Goal: Information Seeking & Learning: Learn about a topic

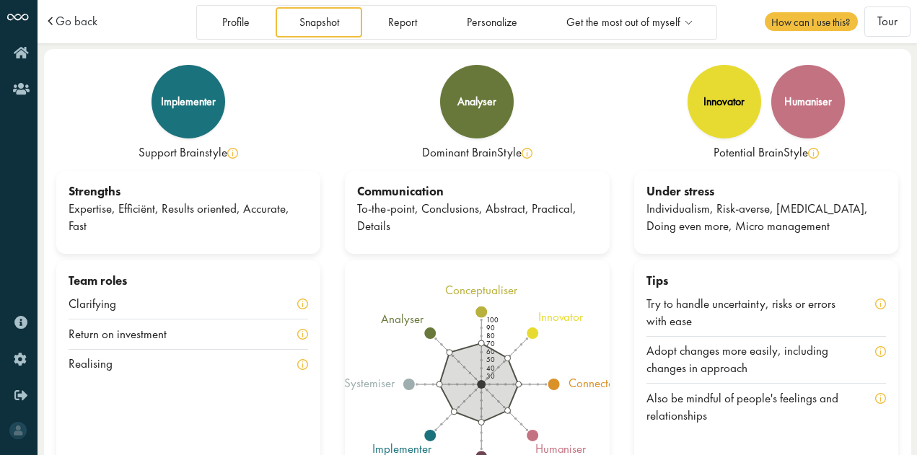
scroll to position [63, 0]
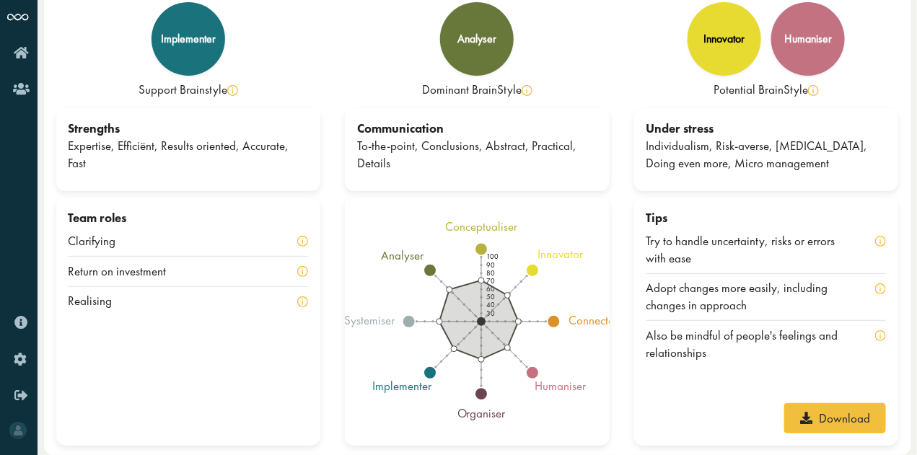
click at [555, 322] on circle at bounding box center [554, 322] width 12 height 12
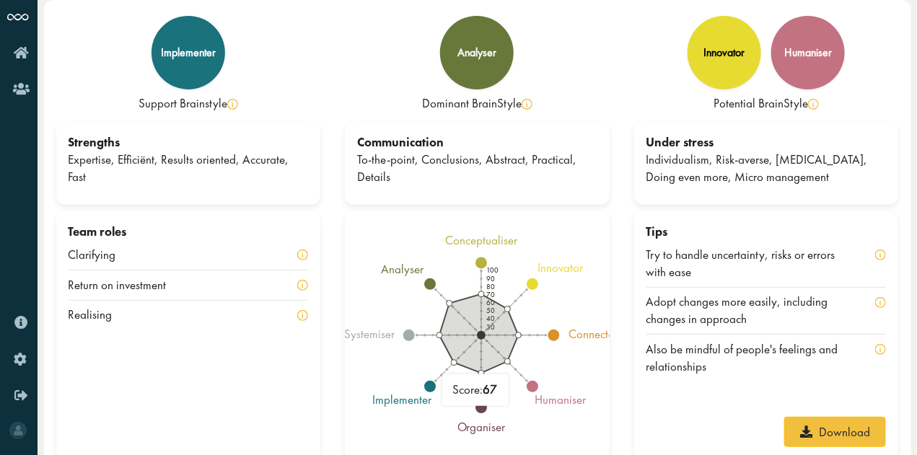
scroll to position [0, 0]
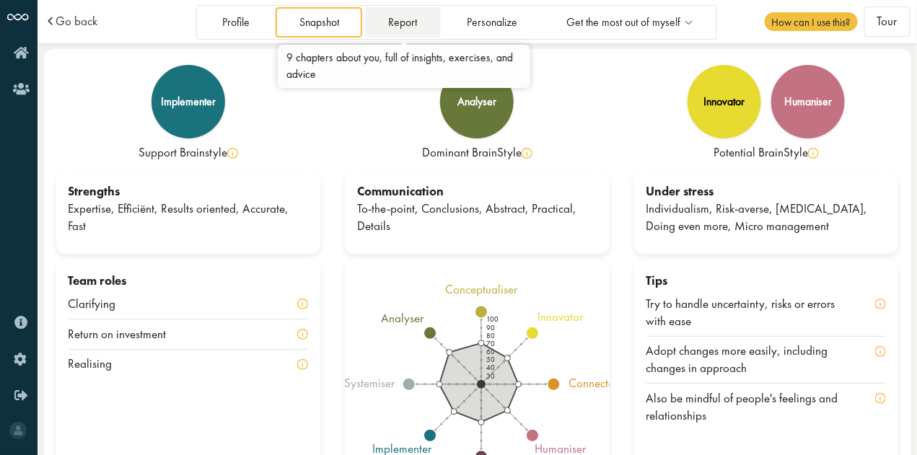
click at [410, 12] on link "Report" at bounding box center [403, 22] width 76 height 30
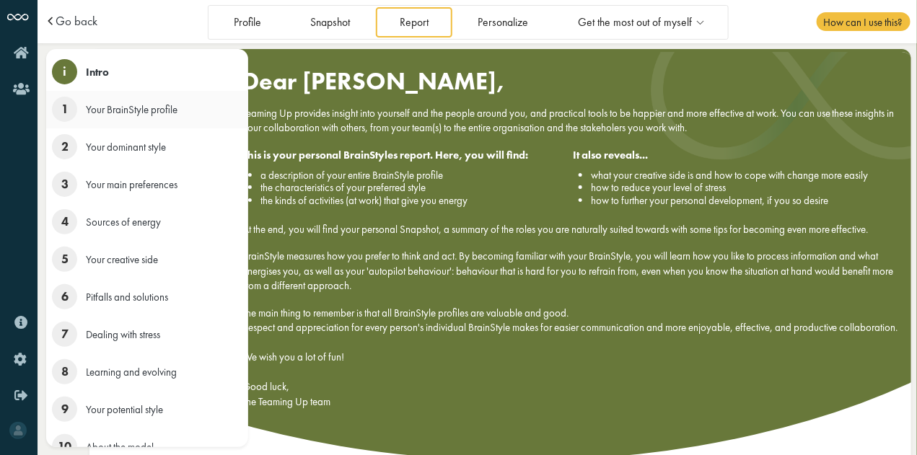
click at [71, 109] on span "1" at bounding box center [64, 109] width 25 height 25
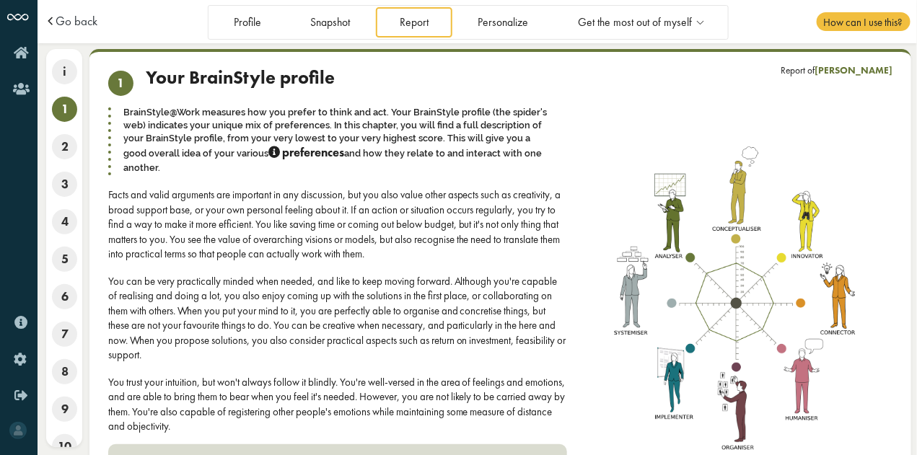
click at [671, 230] on img at bounding box center [736, 303] width 265 height 315
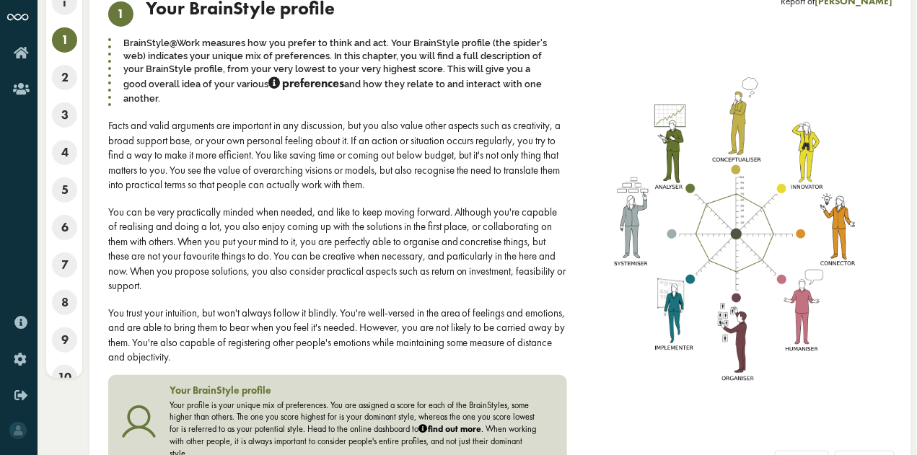
scroll to position [69, 0]
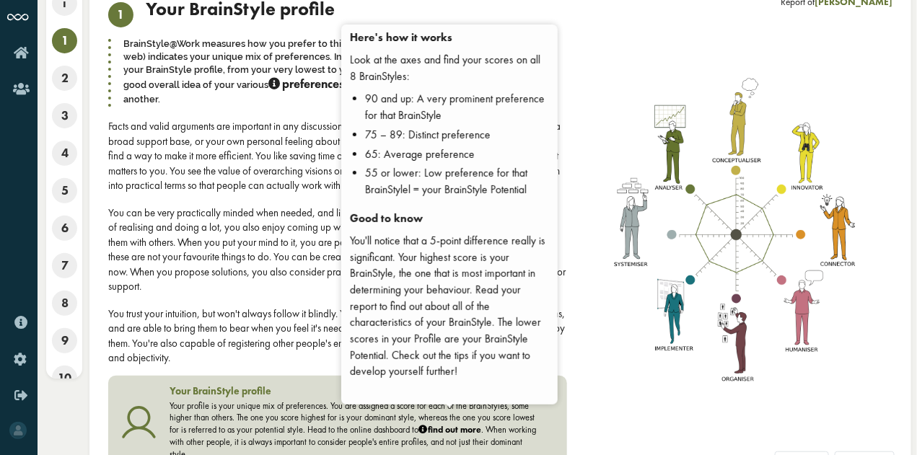
click at [450, 424] on strong "find out more" at bounding box center [449, 430] width 63 height 12
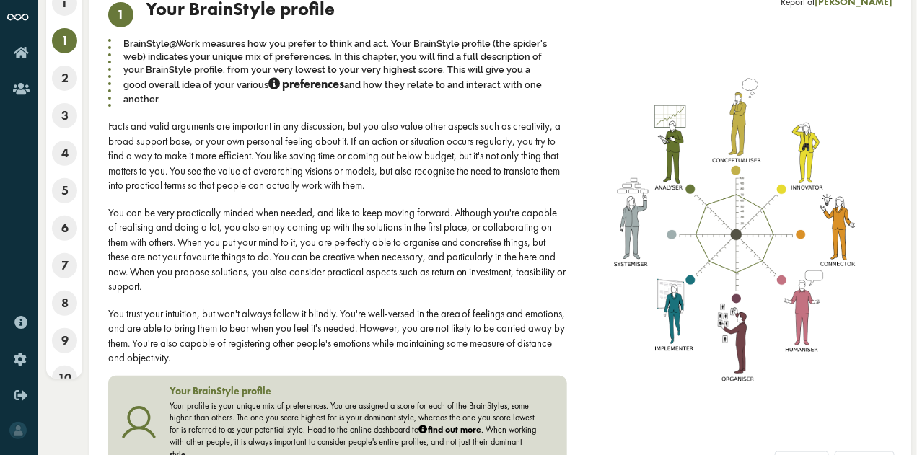
scroll to position [0, 0]
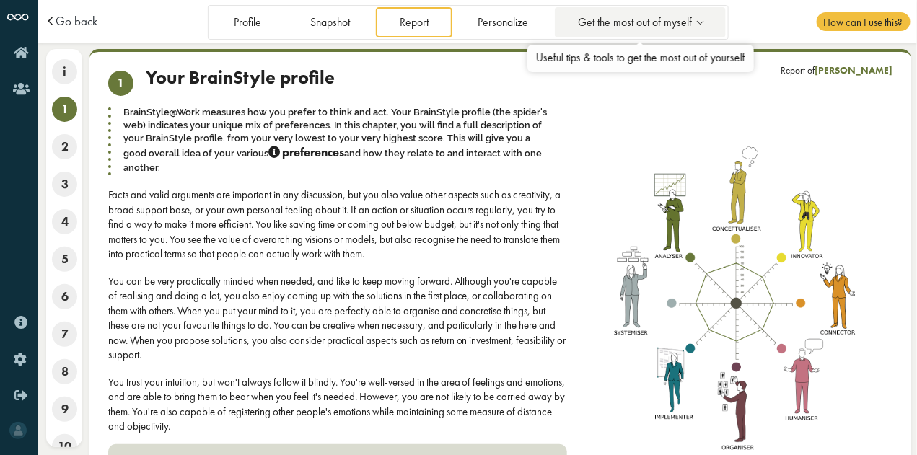
click at [699, 17] on icon at bounding box center [700, 23] width 17 height 12
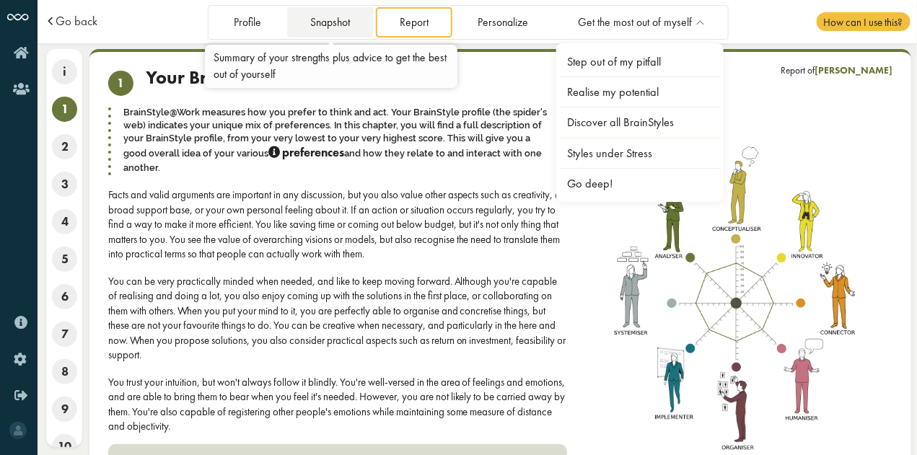
click at [350, 22] on link "Snapshot" at bounding box center [330, 22] width 87 height 30
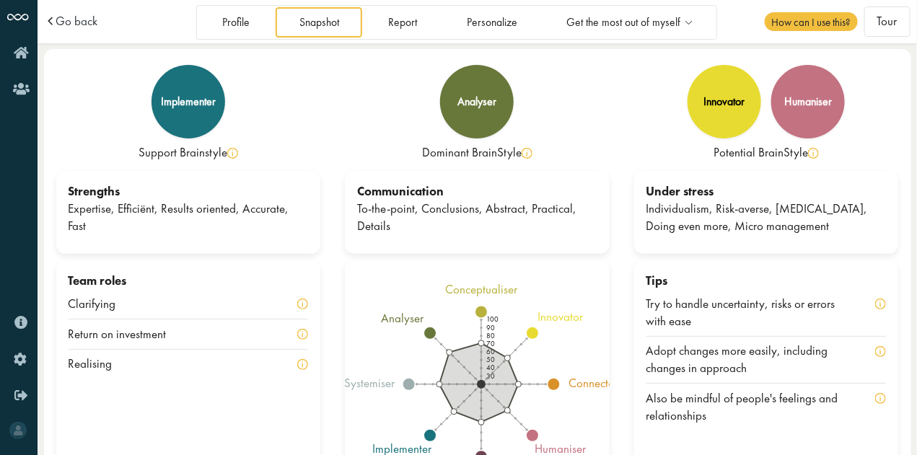
scroll to position [63, 0]
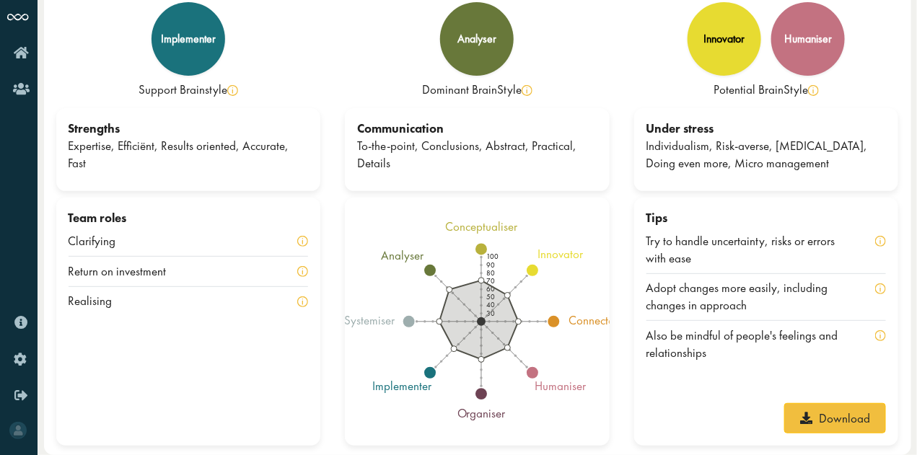
click at [467, 366] on icon "100 90 80 70 60 50 40 30 conceptualiser innovator connector humaniser organiser…" at bounding box center [477, 322] width 265 height 230
click at [433, 372] on circle at bounding box center [431, 373] width 12 height 12
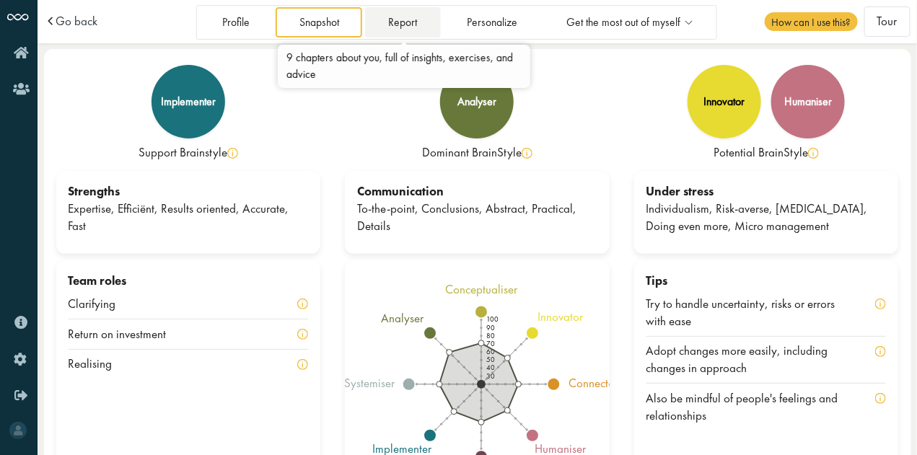
click at [398, 21] on link "Report" at bounding box center [403, 22] width 76 height 30
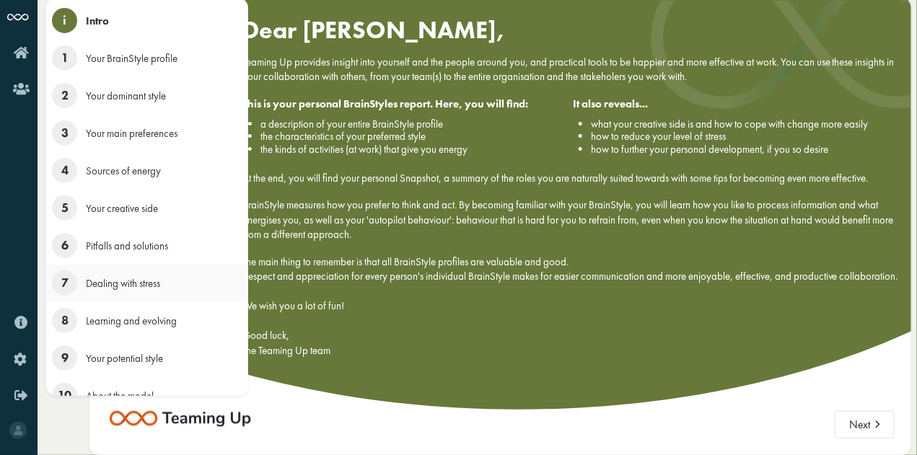
scroll to position [64, 0]
click at [114, 389] on span "About the model" at bounding box center [120, 396] width 68 height 14
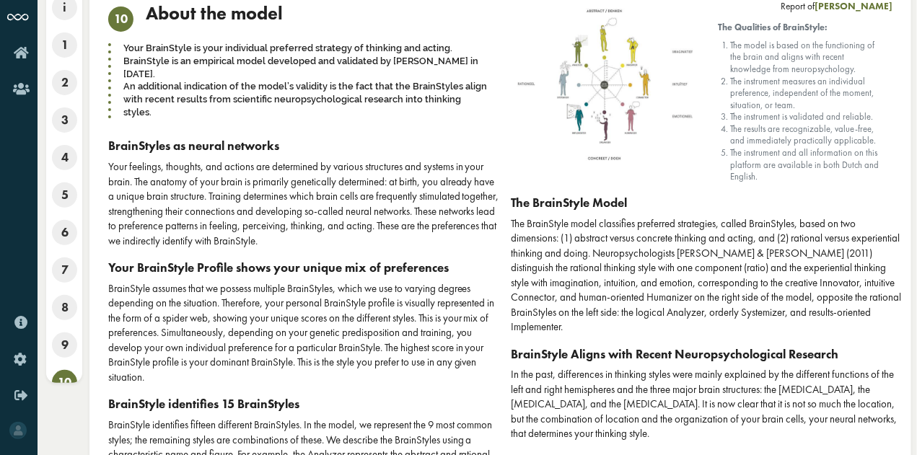
click at [341, 321] on div "BrainStyle assumes that we possess multiple BrainStyles, which we use to varyin…" at bounding box center [304, 332] width 392 height 103
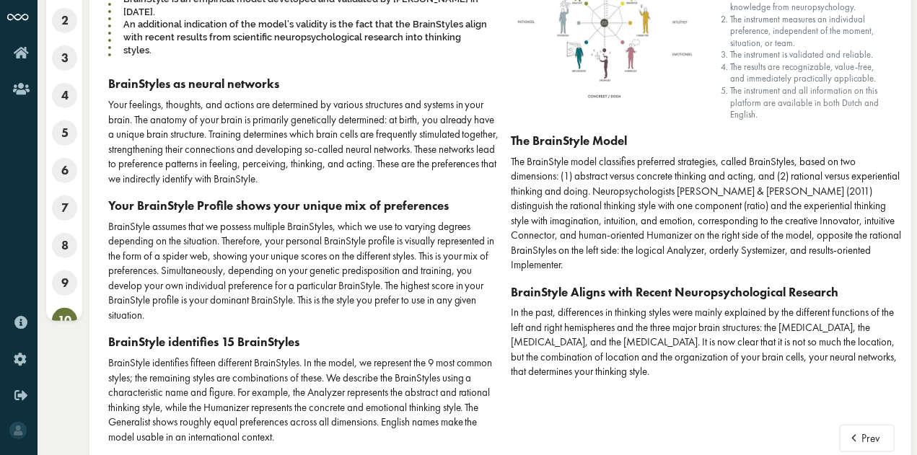
scroll to position [0, 0]
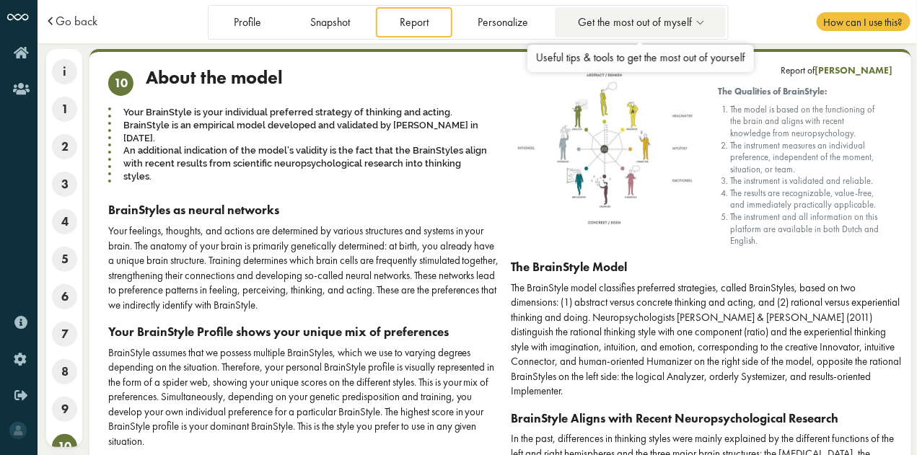
click at [701, 27] on icon at bounding box center [700, 23] width 17 height 12
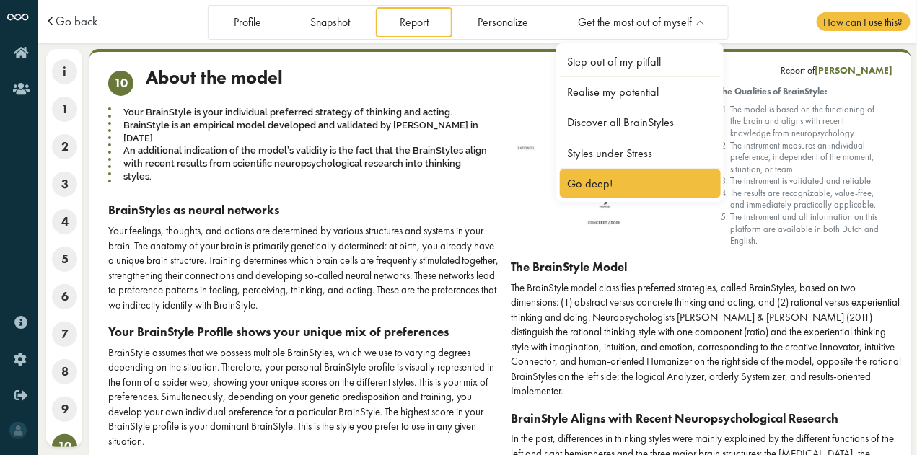
click at [612, 178] on link "Go deep!" at bounding box center [641, 183] width 162 height 28
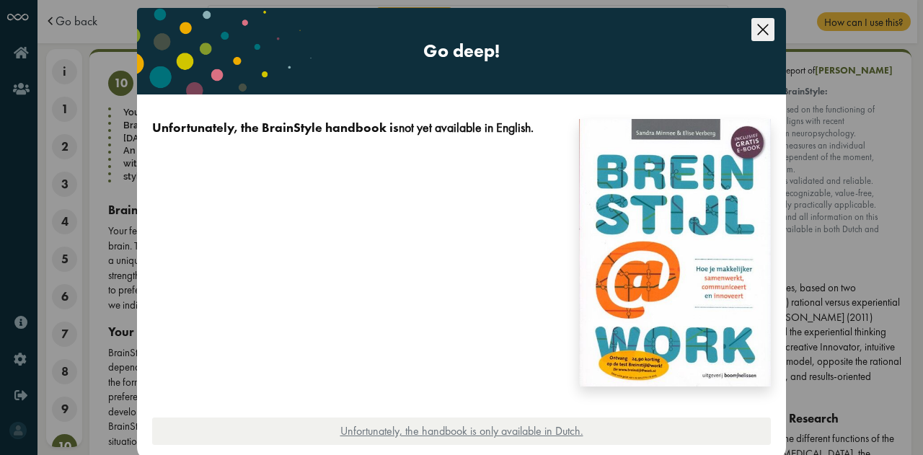
click at [763, 40] on icon "Close this dialog" at bounding box center [762, 29] width 23 height 23
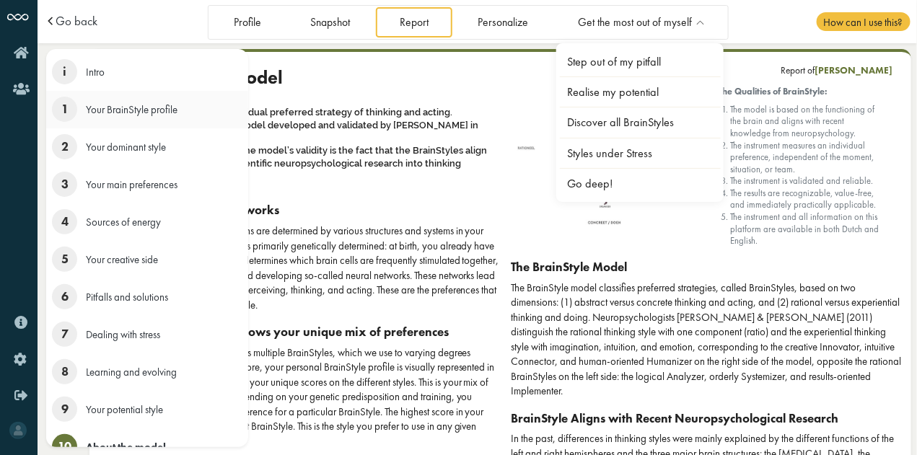
click at [70, 114] on span "1" at bounding box center [64, 109] width 25 height 25
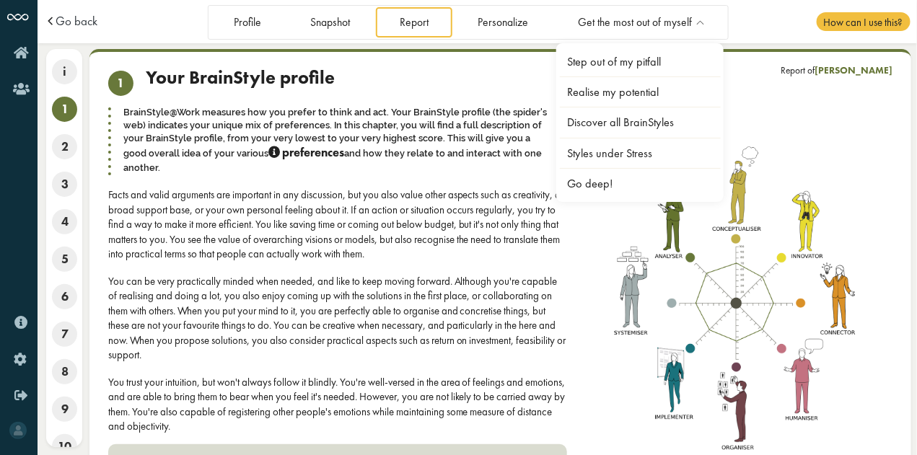
click at [374, 233] on div "Facts and valid arguments are important in any discussion, but you also value o…" at bounding box center [337, 224] width 459 height 74
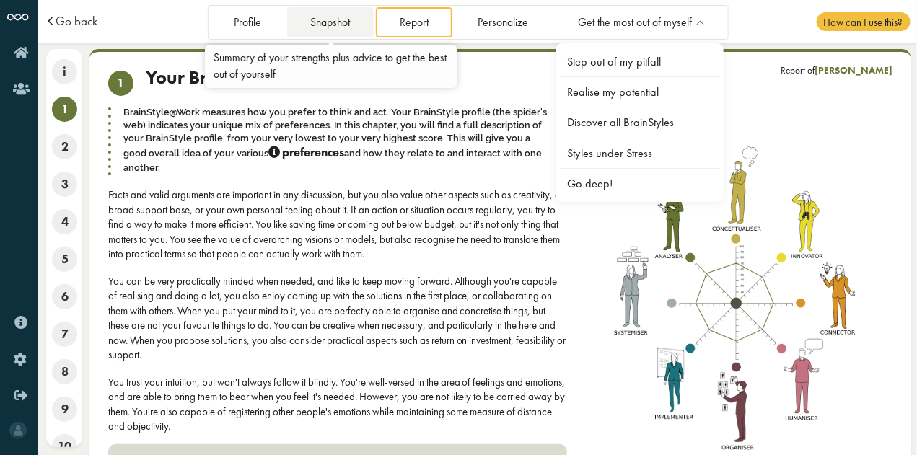
click at [330, 23] on link "Snapshot" at bounding box center [330, 22] width 87 height 30
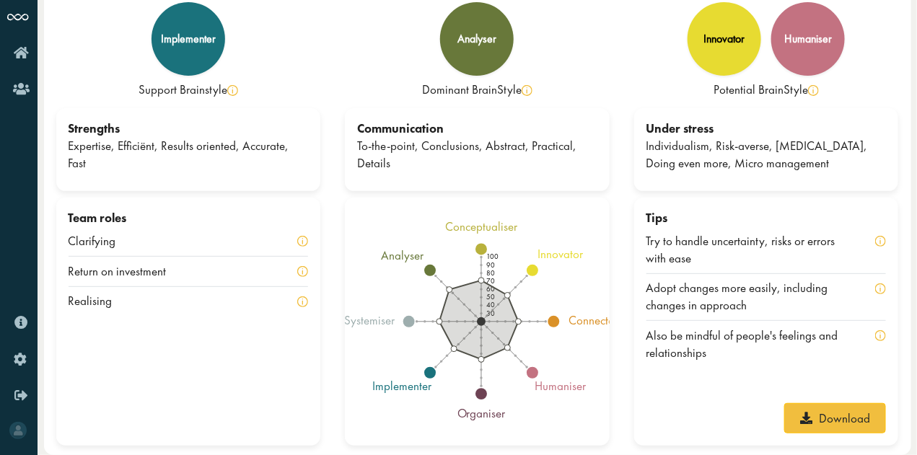
scroll to position [61, 0]
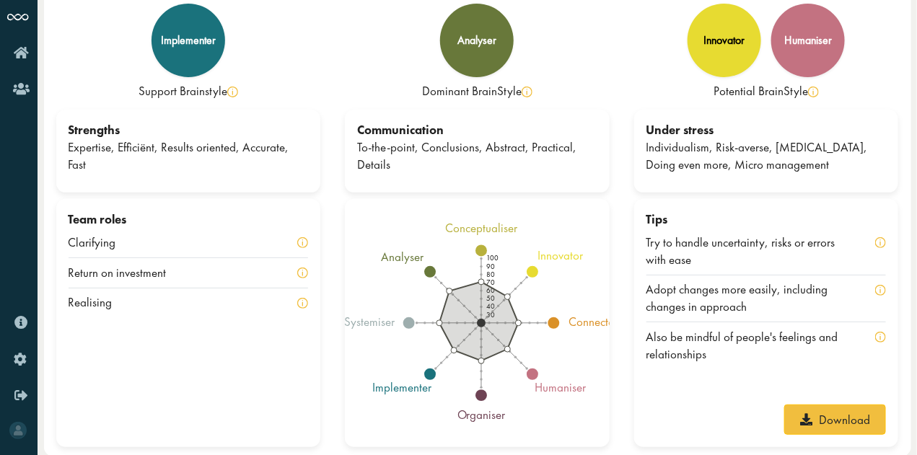
click at [339, 376] on div "100 90 80 70 60 50 40 30 conceptualiser innovator connector humaniser organiser…" at bounding box center [476, 326] width 289 height 255
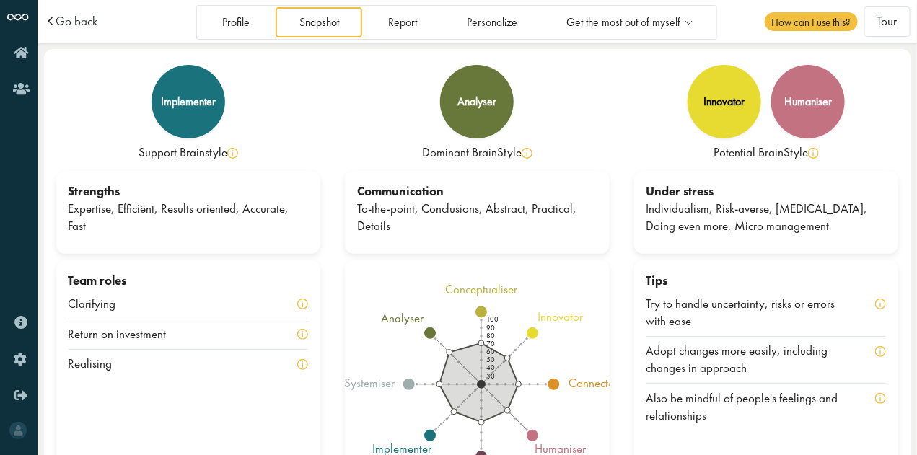
scroll to position [0, 0]
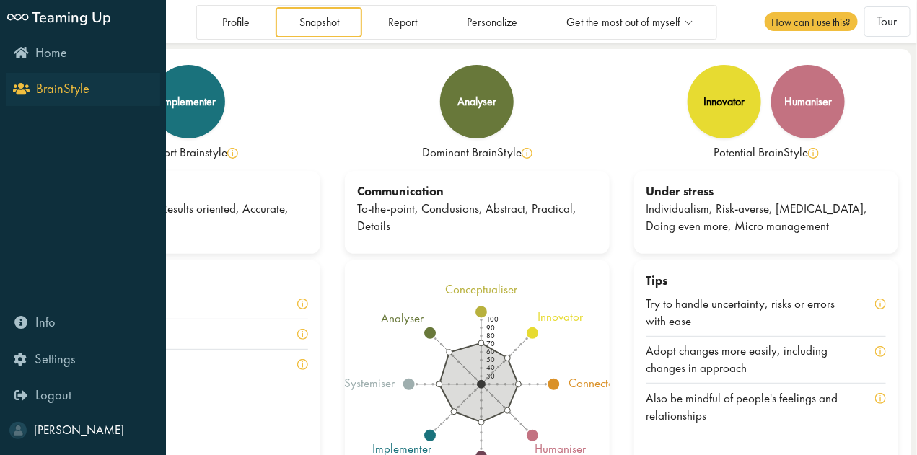
click at [19, 99] on link "BrainStyle" at bounding box center [83, 89] width 154 height 33
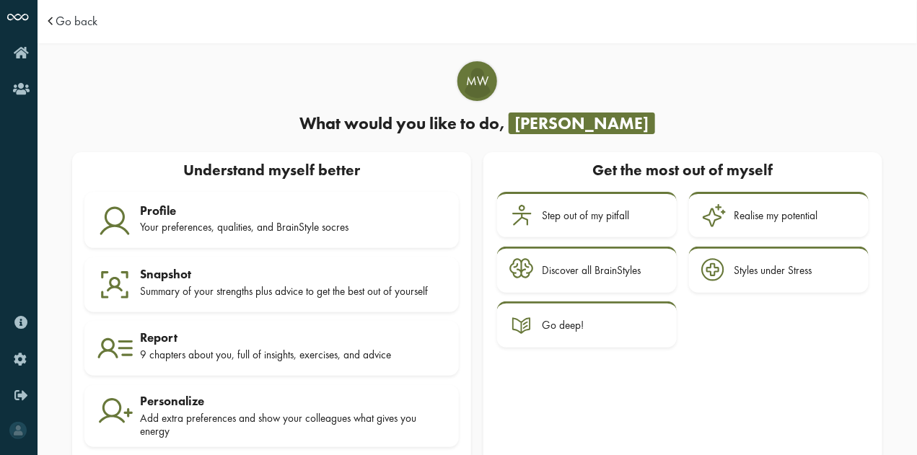
scroll to position [26, 0]
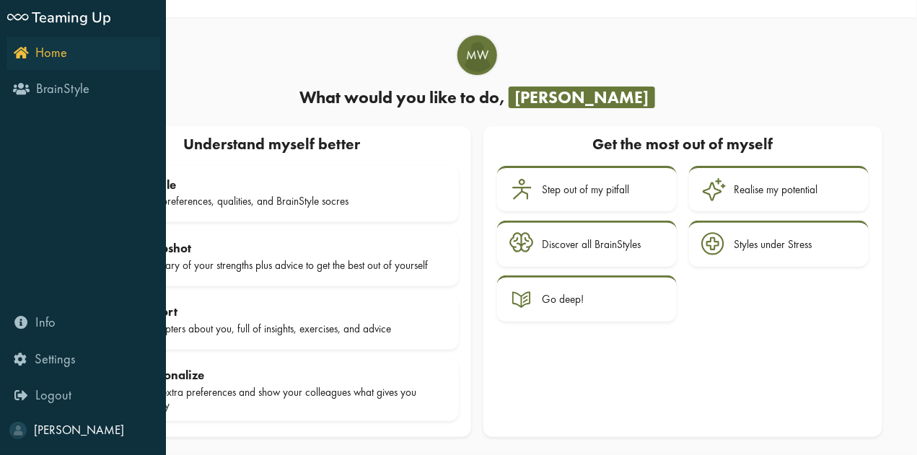
click at [17, 51] on icon "Home" at bounding box center [40, 52] width 53 height 14
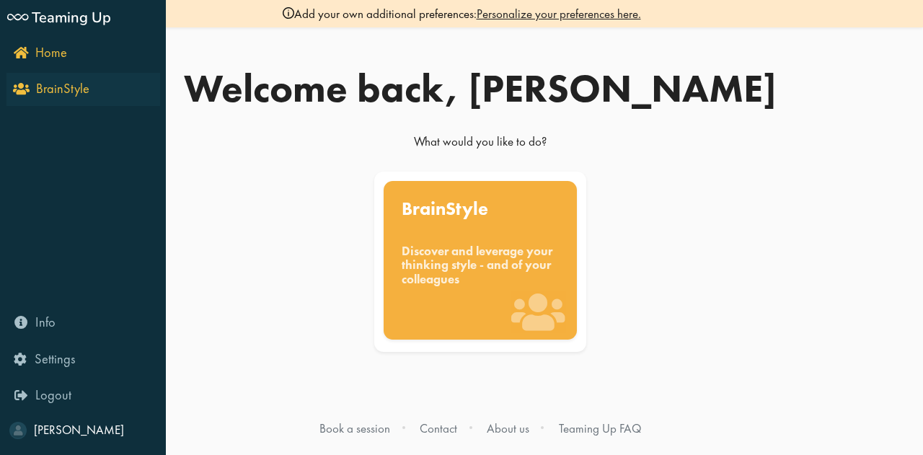
click at [17, 90] on icon "BrainStyle" at bounding box center [53, 88] width 74 height 14
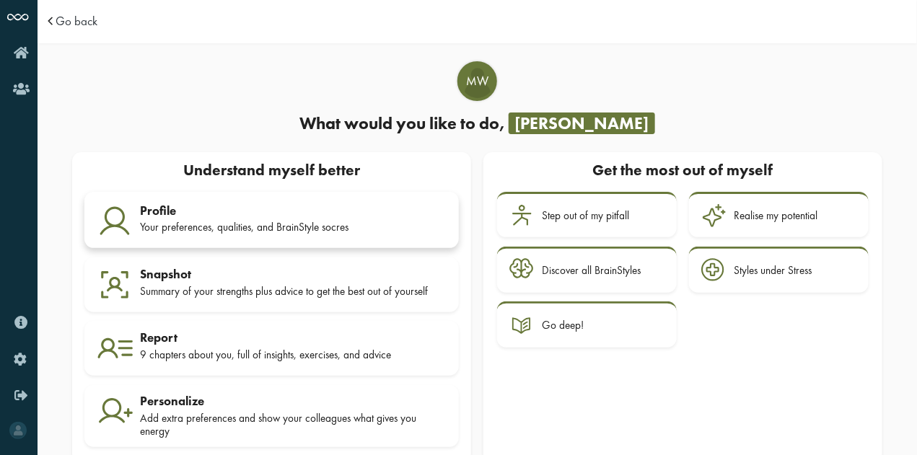
click at [216, 212] on div "Profile" at bounding box center [293, 210] width 306 height 14
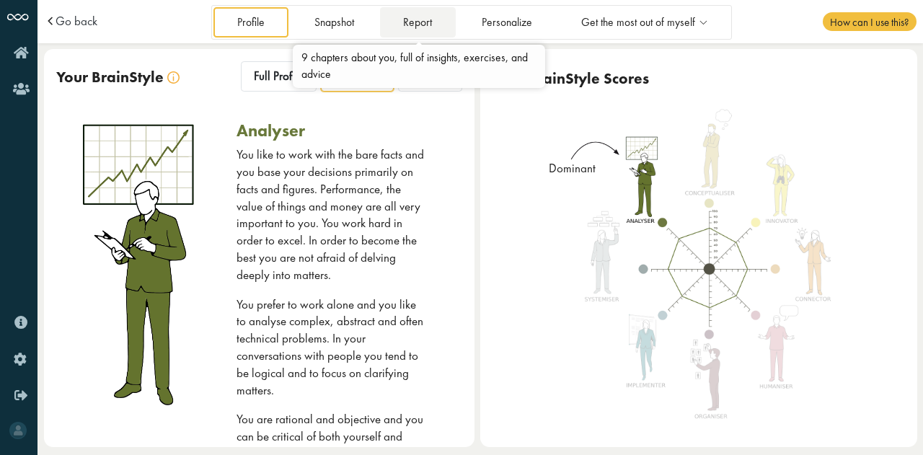
click at [412, 21] on link "Report" at bounding box center [418, 22] width 76 height 30
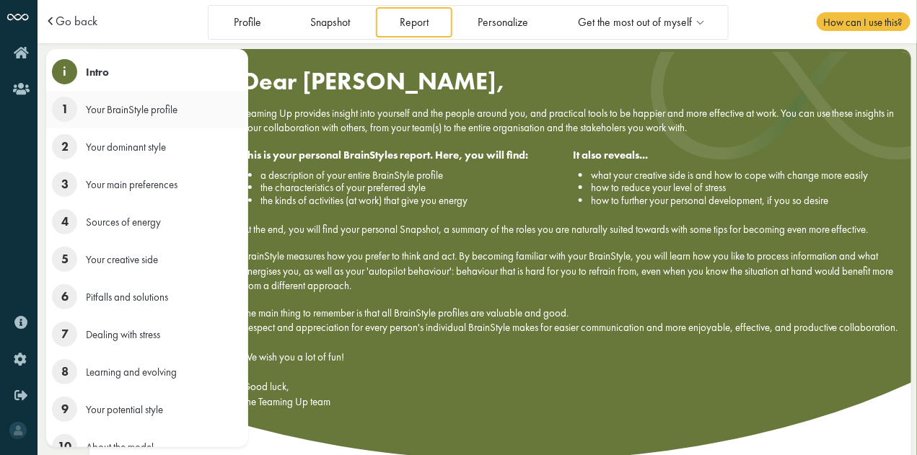
click at [56, 115] on span "1" at bounding box center [64, 109] width 25 height 25
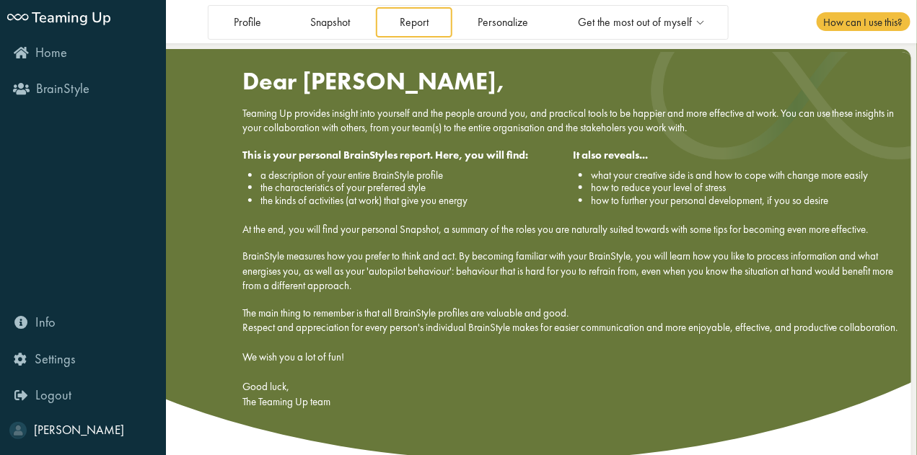
click at [3, 106] on div "Home BrainStyle" at bounding box center [83, 73] width 166 height 72
click at [33, 90] on icon "BrainStyle" at bounding box center [53, 88] width 74 height 14
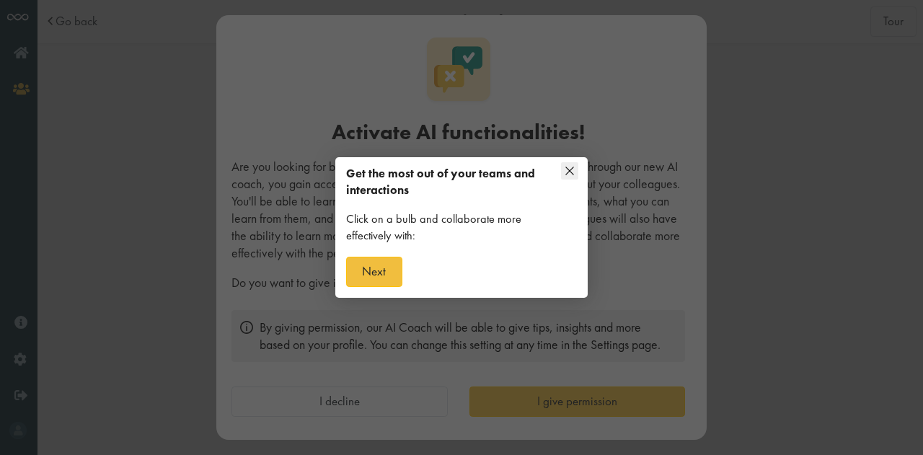
scroll to position [8, 0]
click at [568, 167] on icon at bounding box center [569, 170] width 17 height 17
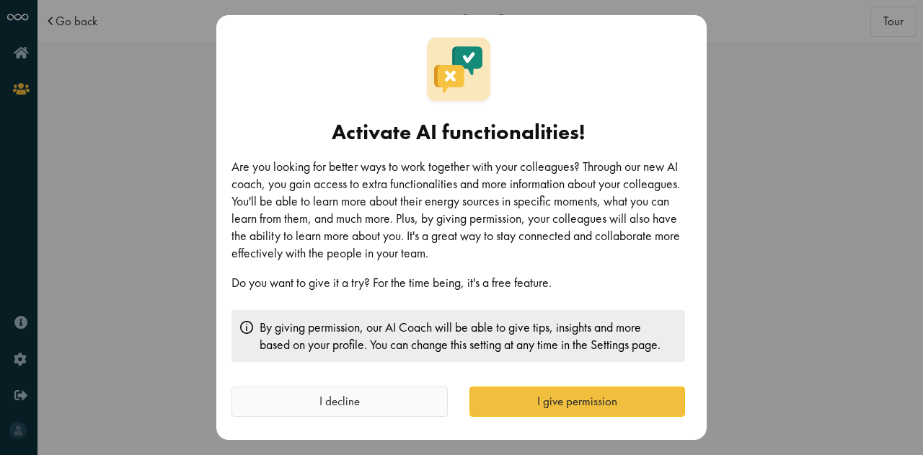
click at [442, 401] on button "I decline" at bounding box center [339, 402] width 216 height 30
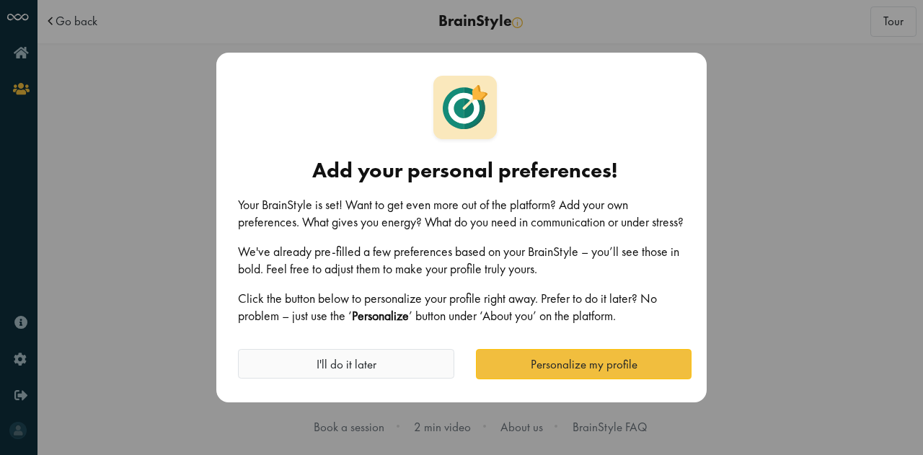
click at [423, 360] on button "I'll do it later" at bounding box center [346, 364] width 216 height 30
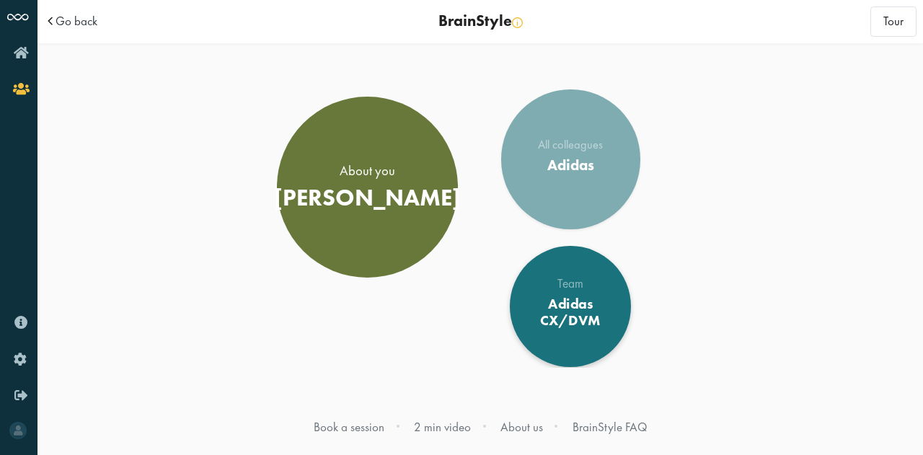
click at [593, 312] on div "Adidas CX/DVM" at bounding box center [570, 313] width 99 height 34
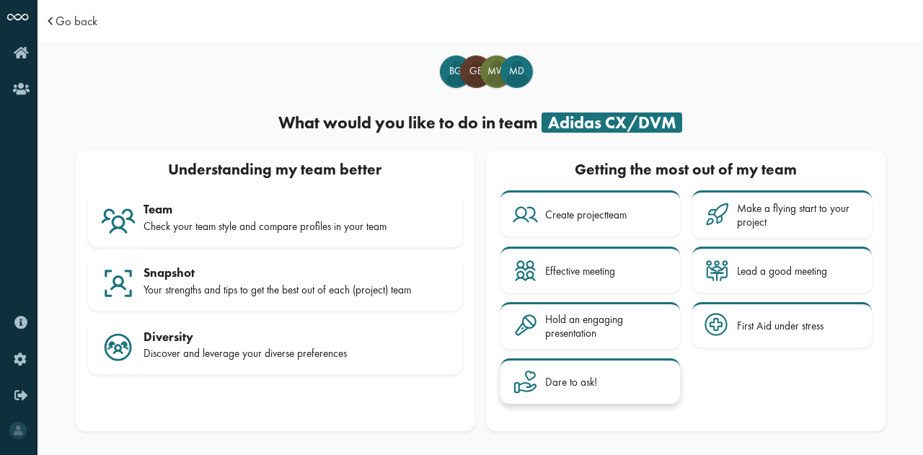
click at [597, 379] on div "Dare to ask!" at bounding box center [606, 381] width 123 height 25
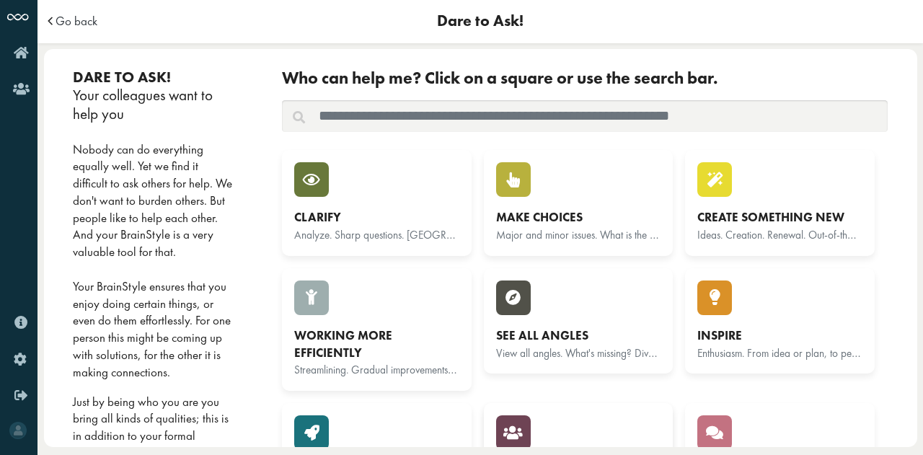
scroll to position [147, 0]
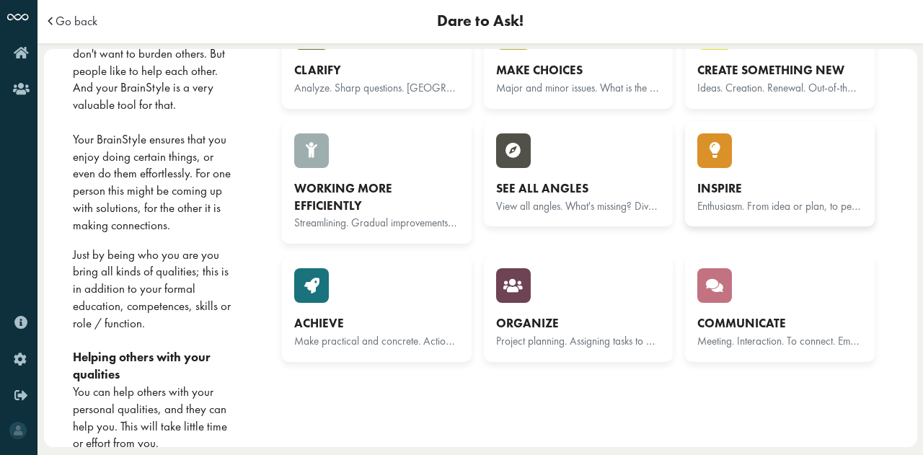
click at [798, 137] on div "Inspire Enthusiasm. From idea or plan, to people. Give meaning." at bounding box center [779, 173] width 165 height 81
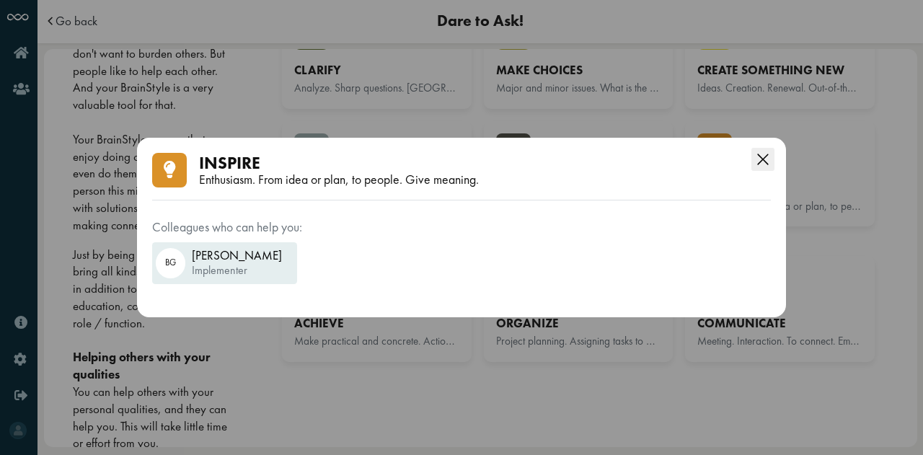
click at [762, 155] on icon "Close this dialog" at bounding box center [762, 159] width 23 height 23
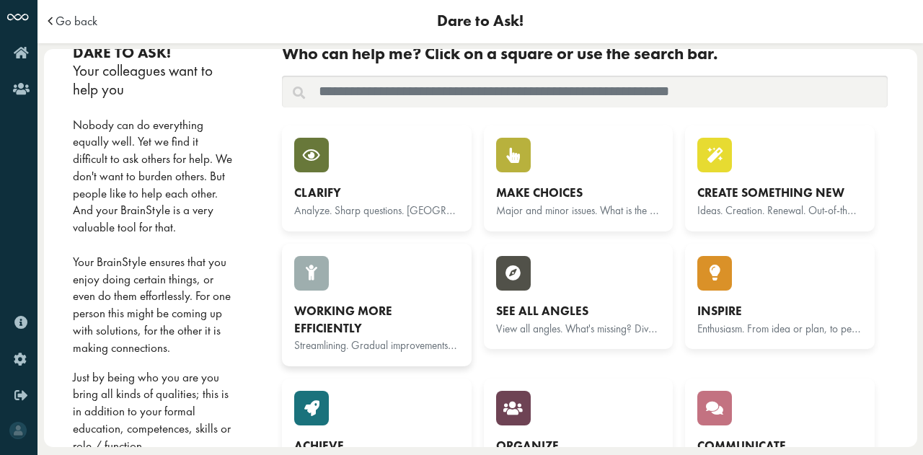
scroll to position [24, 0]
click at [575, 198] on div "Make choices" at bounding box center [578, 193] width 165 height 17
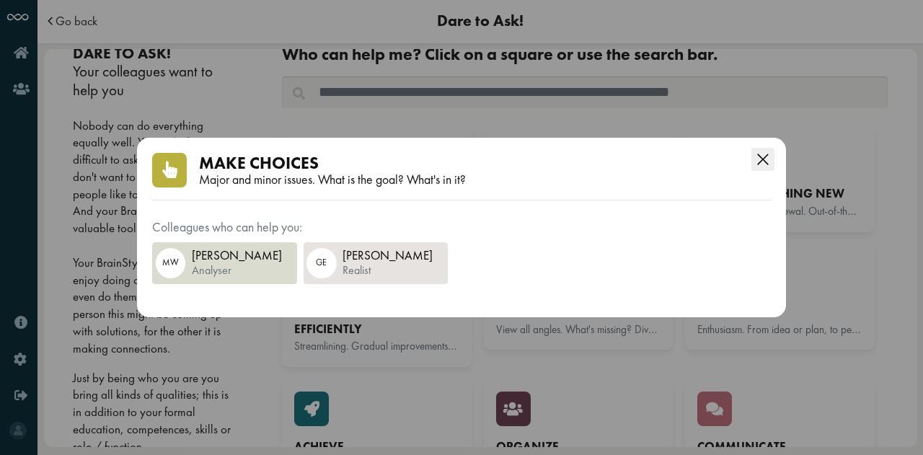
click at [762, 156] on icon "Close this dialog" at bounding box center [762, 159] width 23 height 23
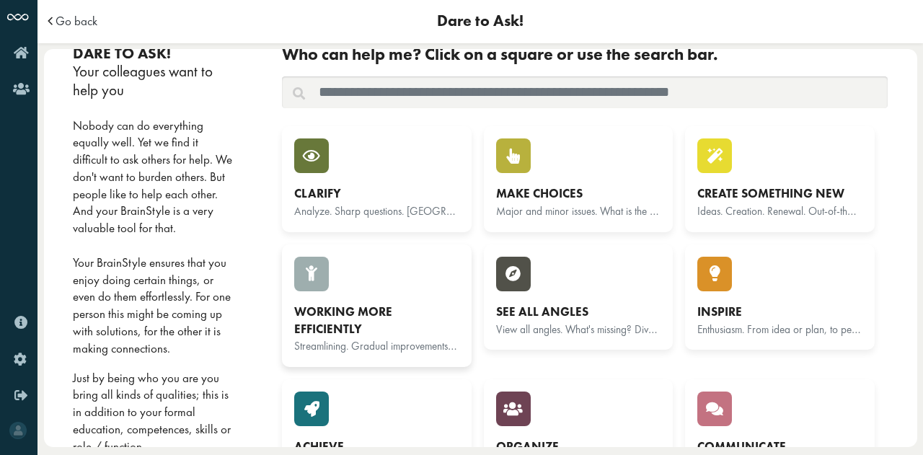
click at [362, 307] on div "Working more efficiently" at bounding box center [376, 321] width 165 height 35
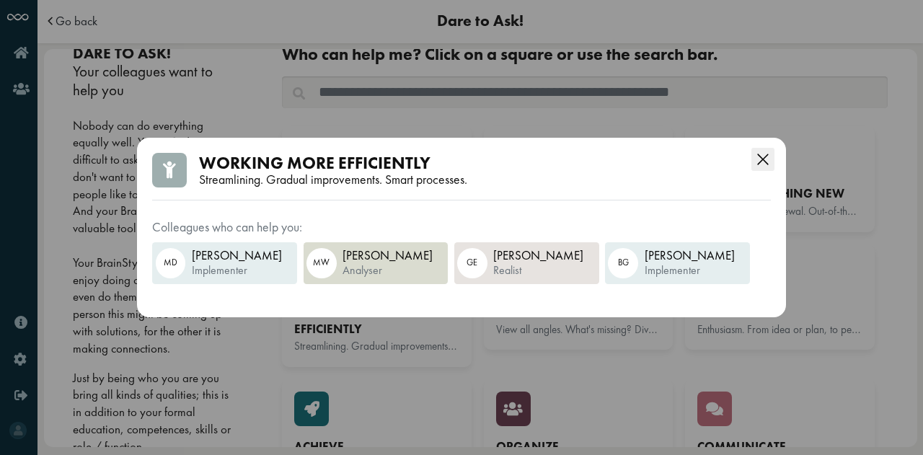
click at [765, 164] on icon "Close this dialog" at bounding box center [762, 159] width 23 height 23
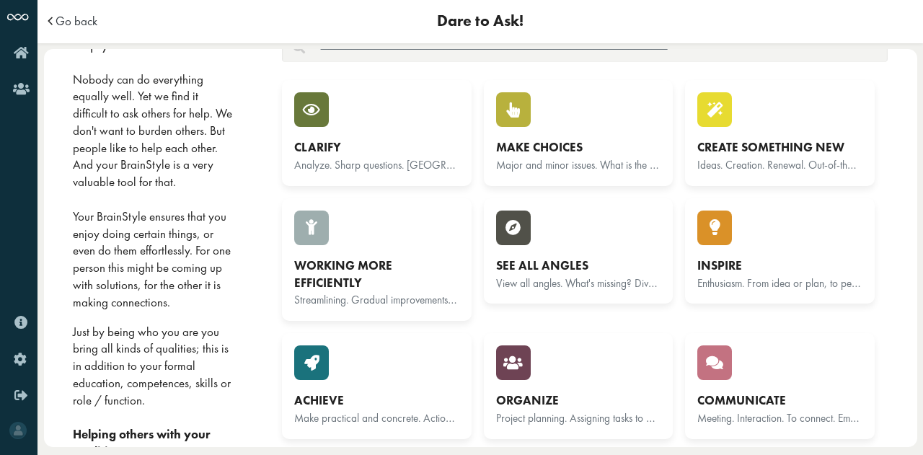
scroll to position [69, 0]
click at [813, 400] on div "Communicate" at bounding box center [779, 401] width 165 height 17
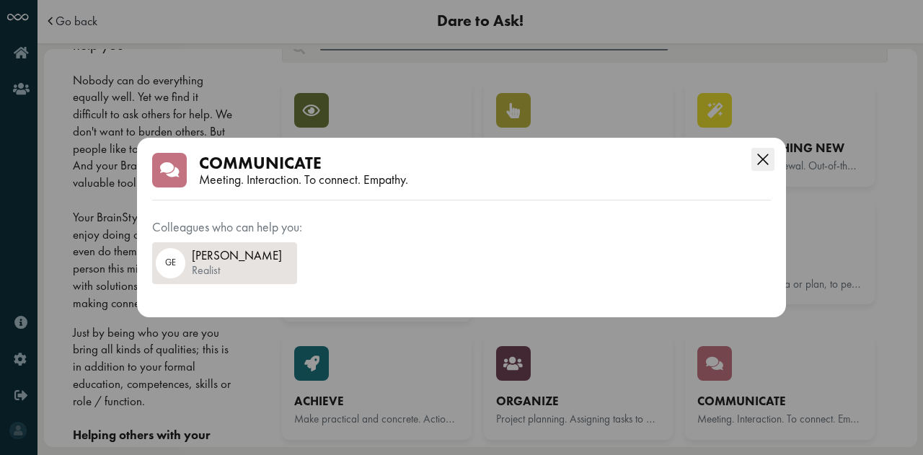
click at [767, 172] on div "Close this dialog" at bounding box center [762, 156] width 23 height 37
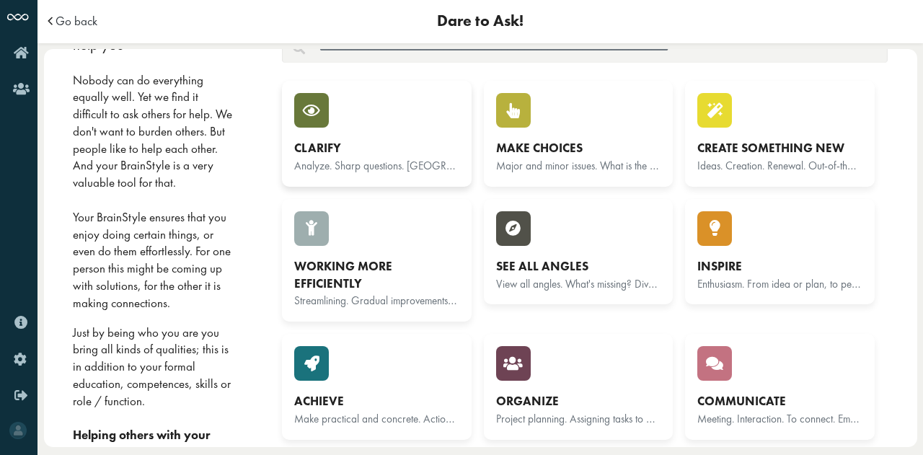
click at [379, 154] on div "Clarify" at bounding box center [376, 148] width 165 height 17
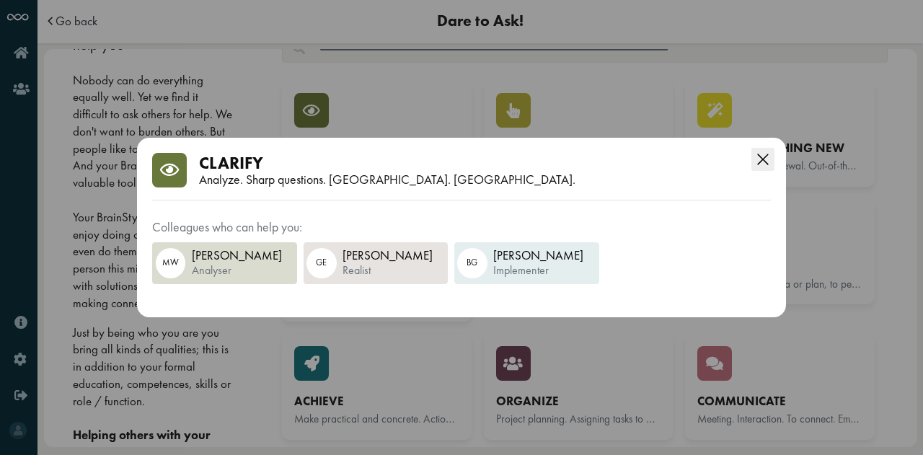
click at [757, 165] on icon "Close this dialog" at bounding box center [762, 159] width 23 height 23
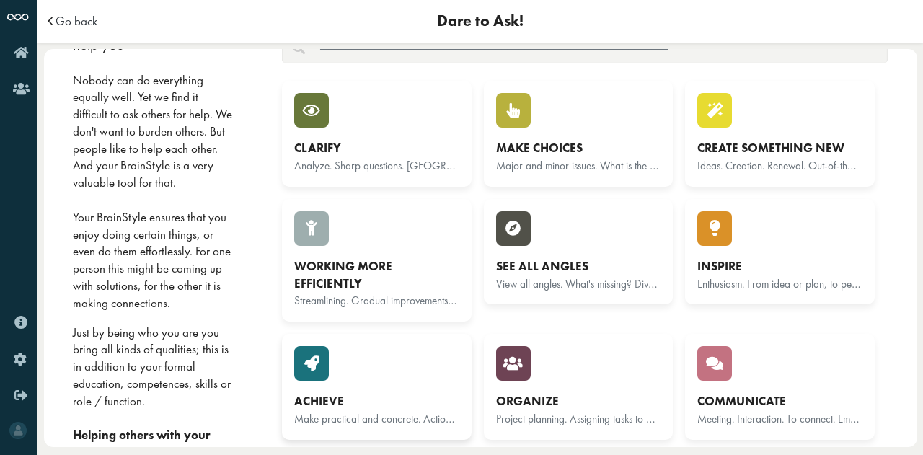
click at [425, 371] on div "Achieve Make practical and concrete. Action. Examples." at bounding box center [376, 386] width 165 height 81
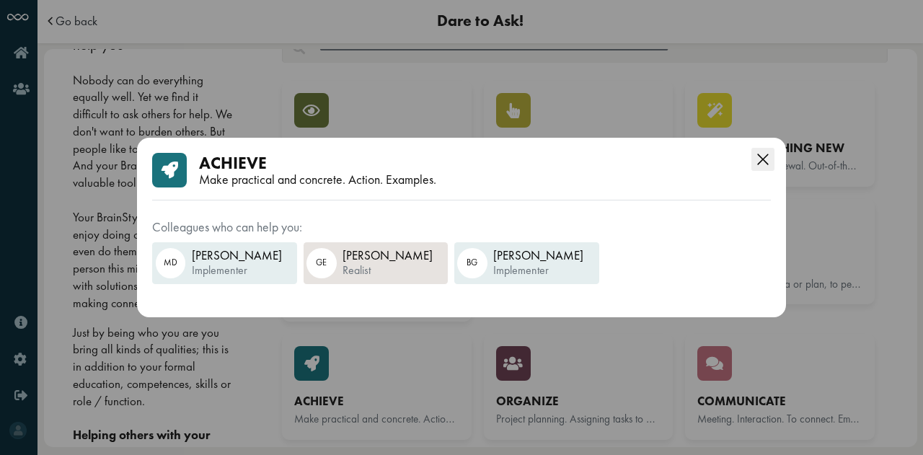
click at [769, 160] on icon "Close this dialog" at bounding box center [762, 159] width 23 height 23
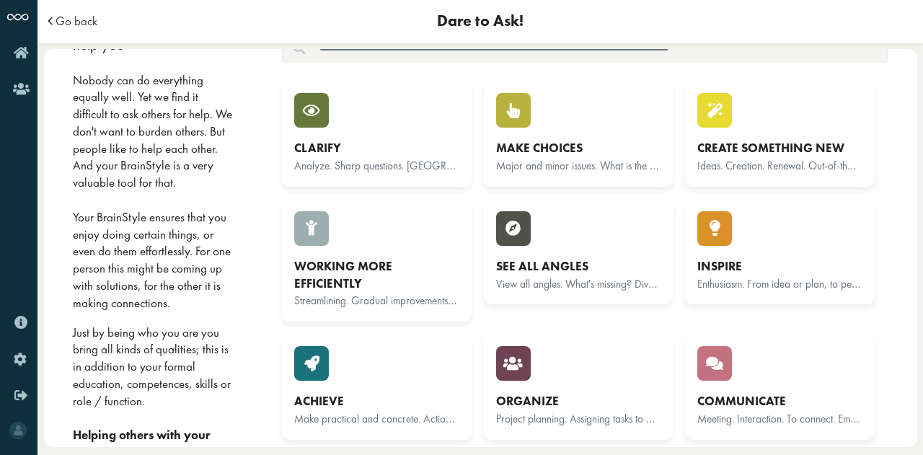
click at [588, 125] on div "Make choices Major and minor issues. What is the goal? What's in it?" at bounding box center [578, 133] width 165 height 81
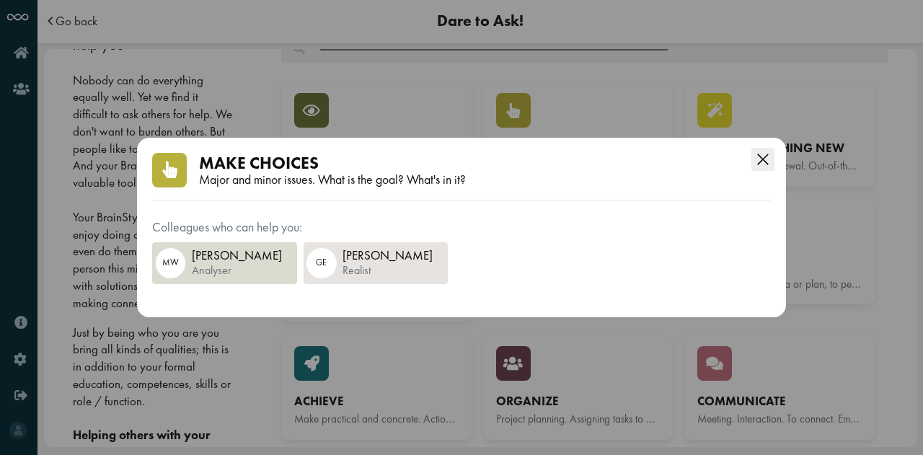
click at [759, 163] on icon "Close this dialog" at bounding box center [762, 159] width 11 height 11
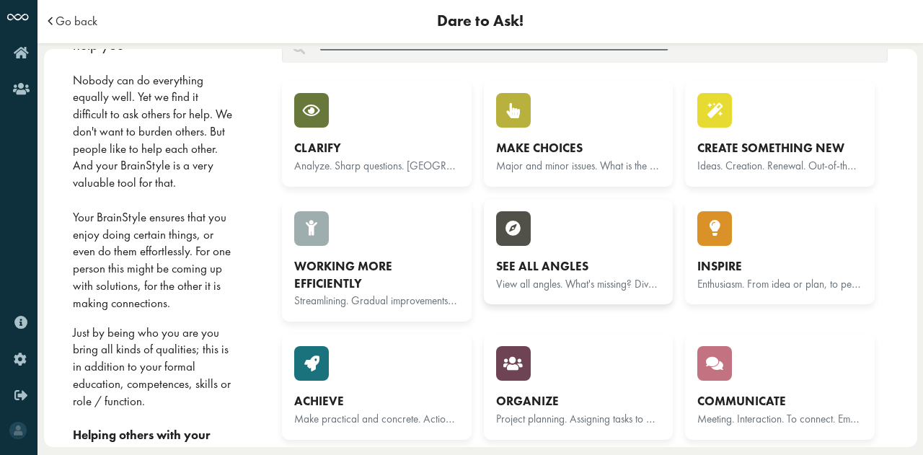
click at [554, 277] on small "View all angles. What's missing? Diversity in thinking styles. Hard and soft fa…" at bounding box center [666, 283] width 341 height 16
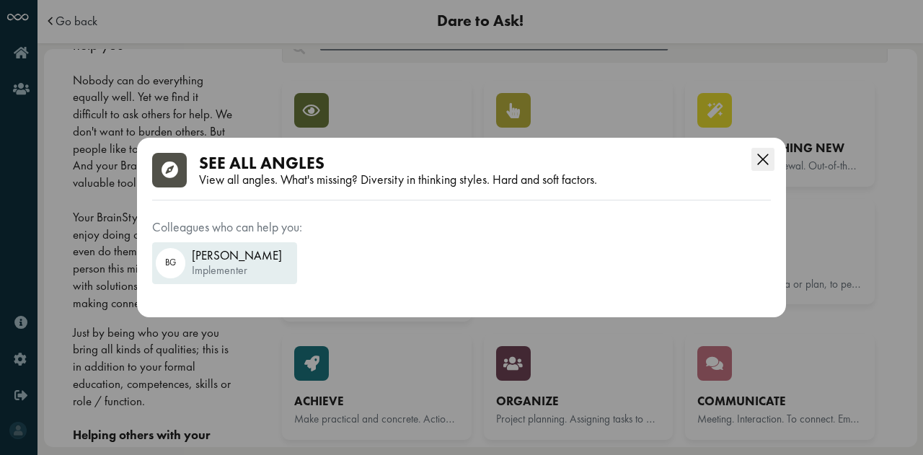
click at [769, 160] on icon "Close this dialog" at bounding box center [762, 159] width 23 height 23
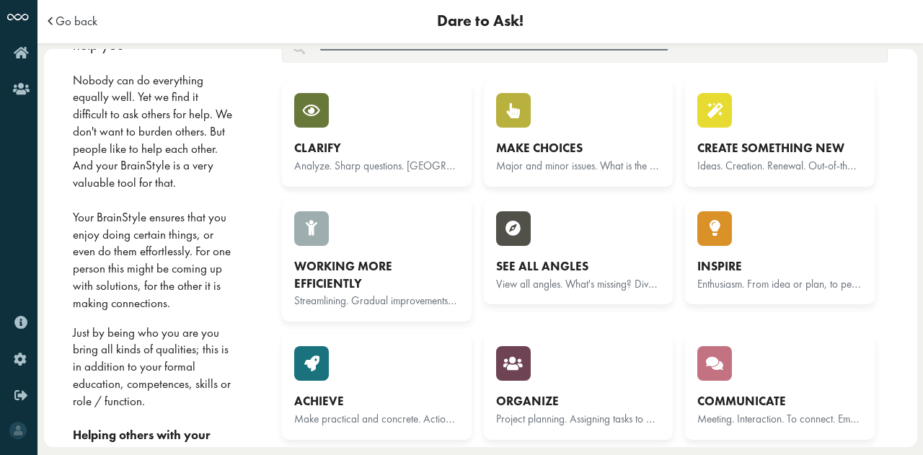
click at [759, 248] on div "Inspire Enthusiasm. From idea or plan, to people. Give meaning." at bounding box center [779, 251] width 165 height 81
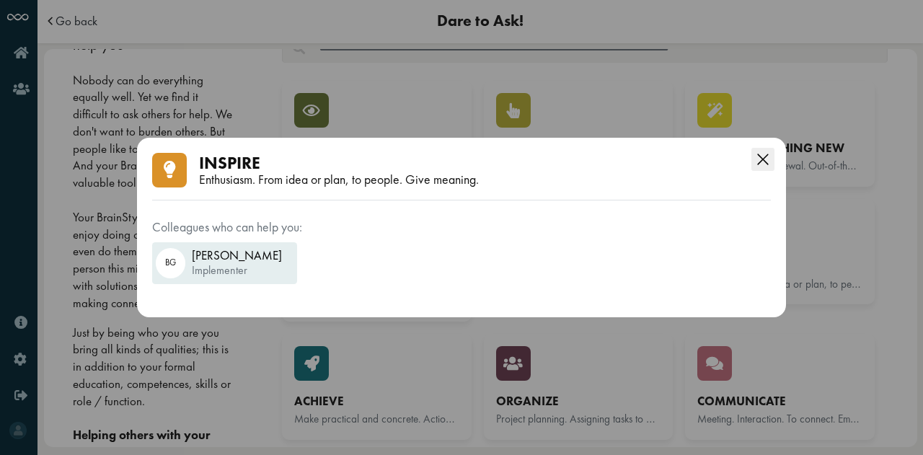
click at [769, 167] on icon "Close this dialog" at bounding box center [762, 159] width 23 height 23
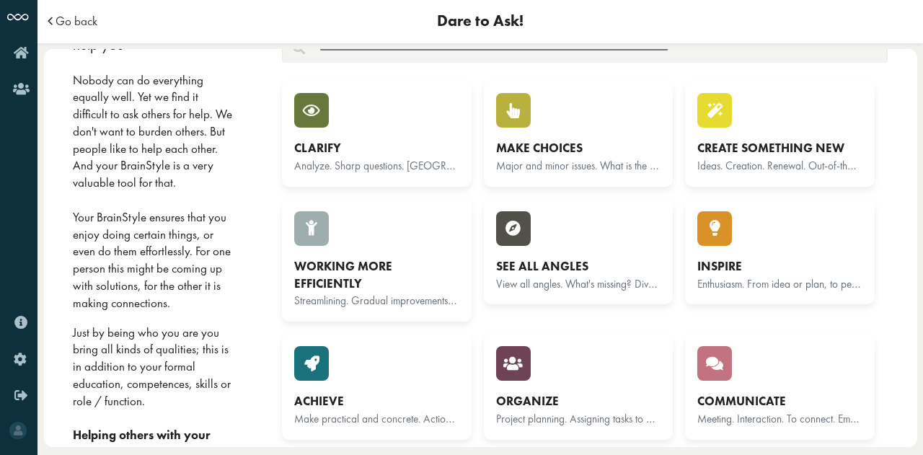
click at [604, 363] on div "Organize Project planning. Assigning tasks to people. Cooperation. Handling of …" at bounding box center [578, 386] width 165 height 81
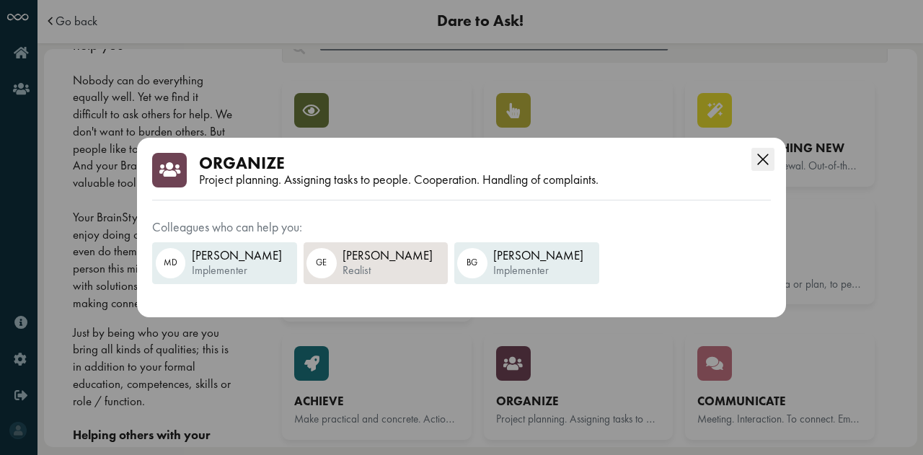
click at [765, 162] on icon "Close this dialog" at bounding box center [762, 159] width 23 height 23
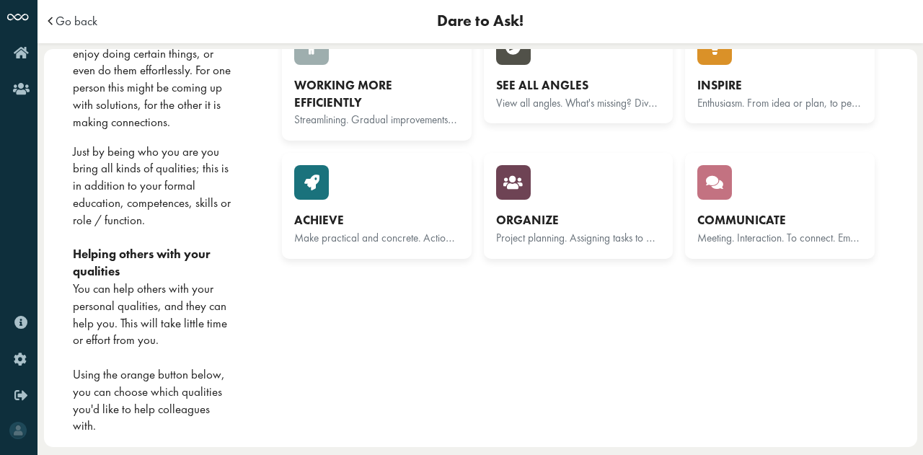
scroll to position [250, 0]
click at [61, 18] on span "Go back" at bounding box center [77, 21] width 42 height 12
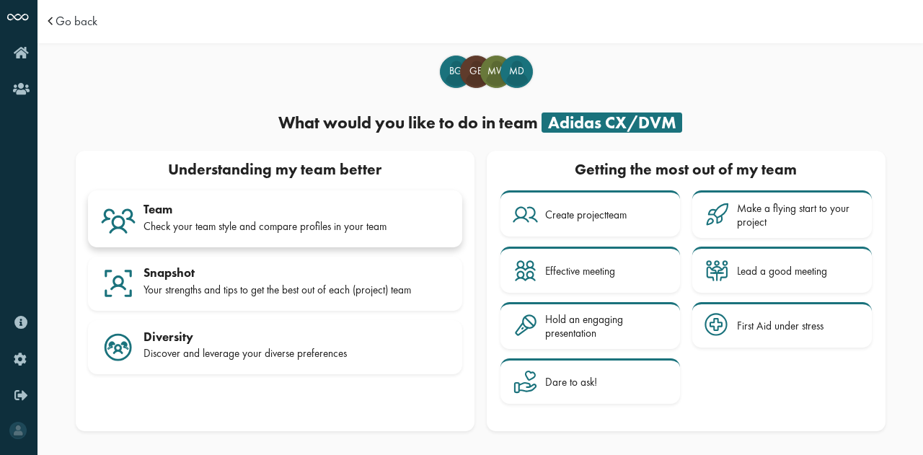
click at [294, 216] on div "Team" at bounding box center [297, 209] width 306 height 14
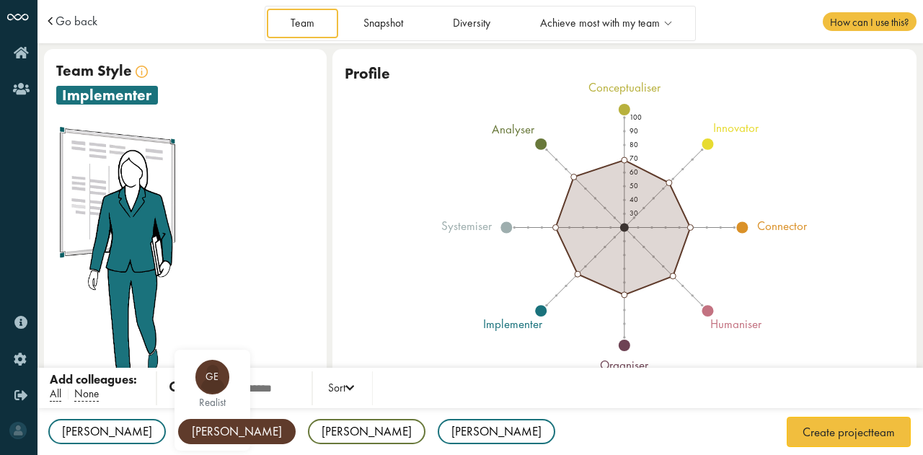
click at [178, 426] on div "[PERSON_NAME]" at bounding box center [237, 431] width 118 height 25
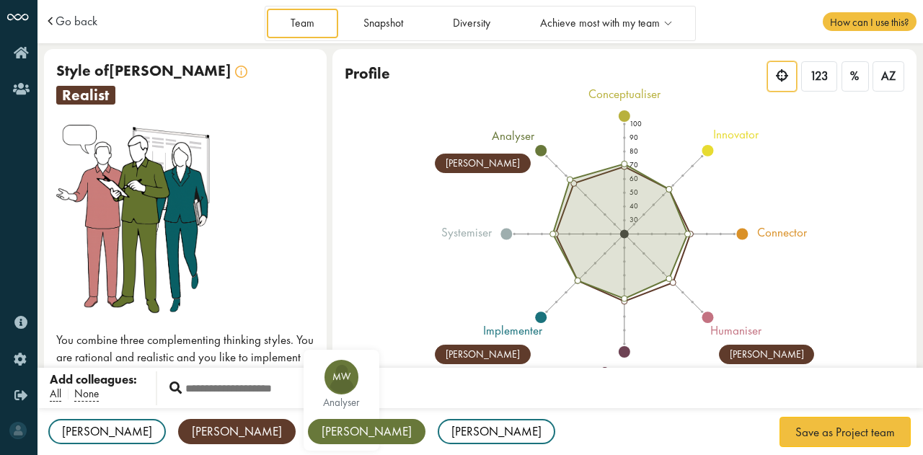
click at [308, 439] on div "[PERSON_NAME]" at bounding box center [367, 431] width 118 height 25
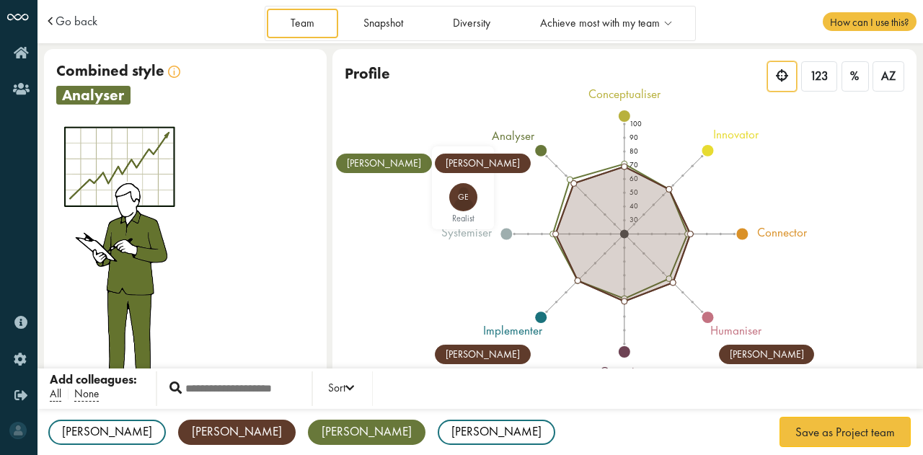
click at [518, 159] on div "[PERSON_NAME]" at bounding box center [483, 163] width 96 height 19
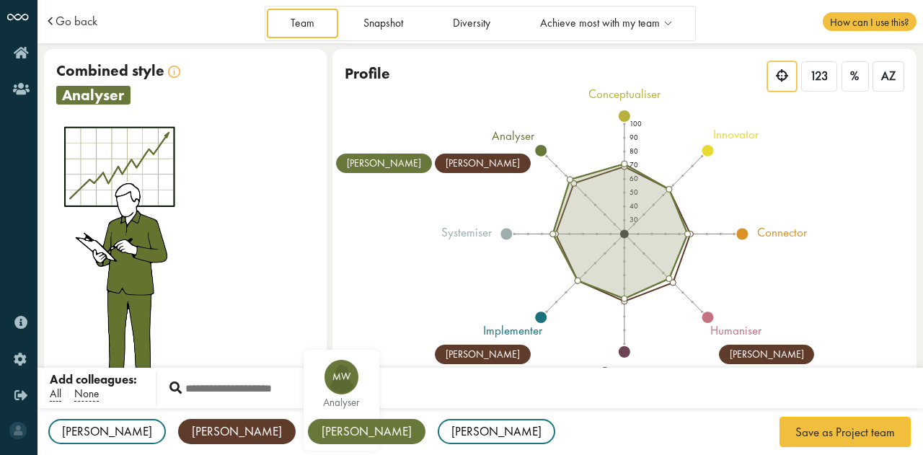
click at [308, 433] on div "[PERSON_NAME]" at bounding box center [367, 431] width 118 height 25
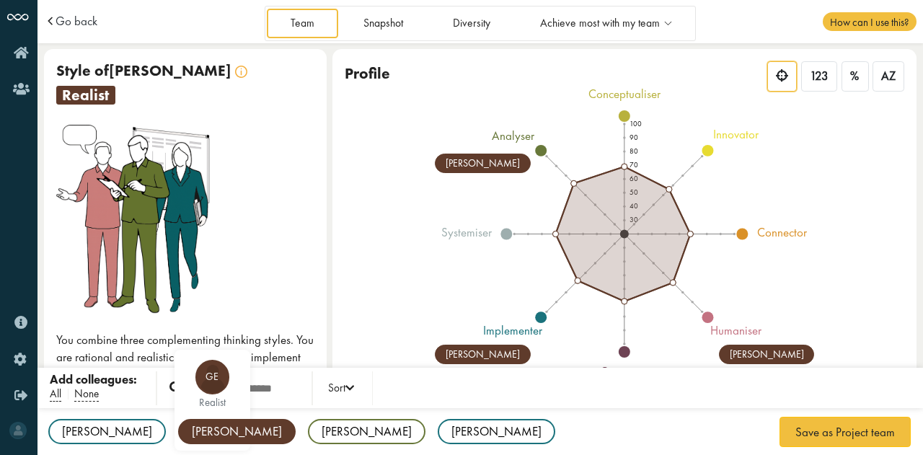
click at [178, 433] on div "Gregory" at bounding box center [237, 431] width 118 height 25
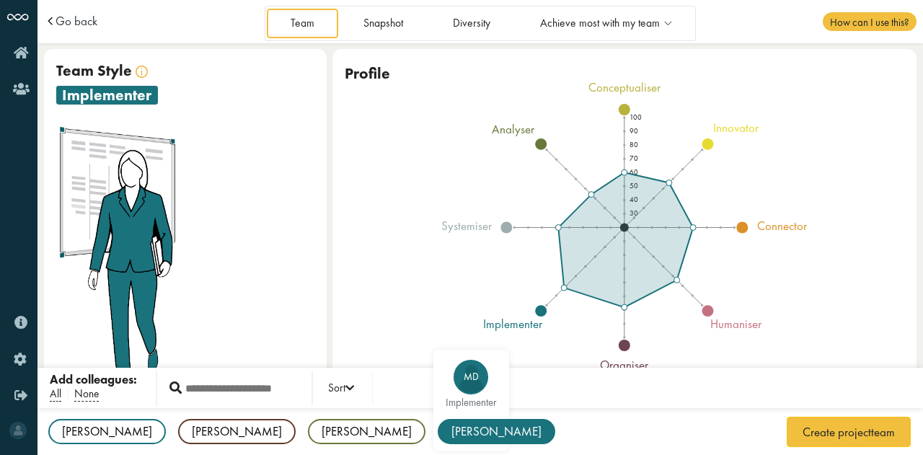
click at [438, 428] on div "[PERSON_NAME]" at bounding box center [497, 431] width 118 height 25
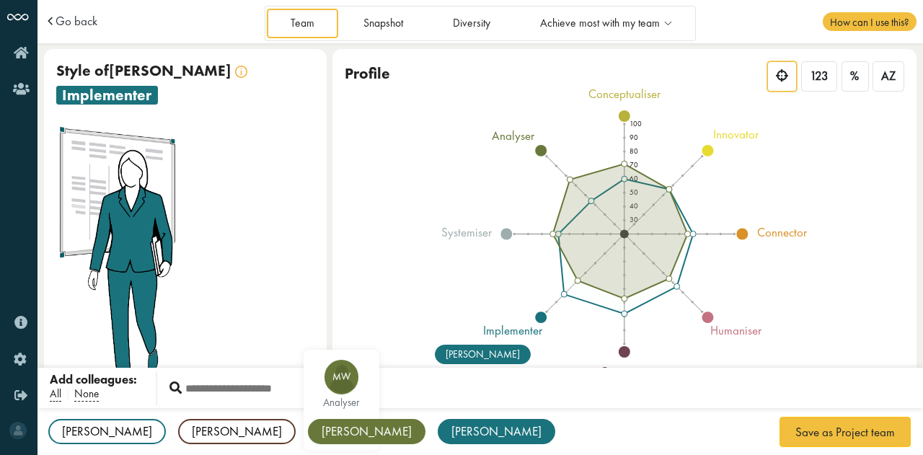
click at [308, 428] on div "[PERSON_NAME]" at bounding box center [367, 431] width 118 height 25
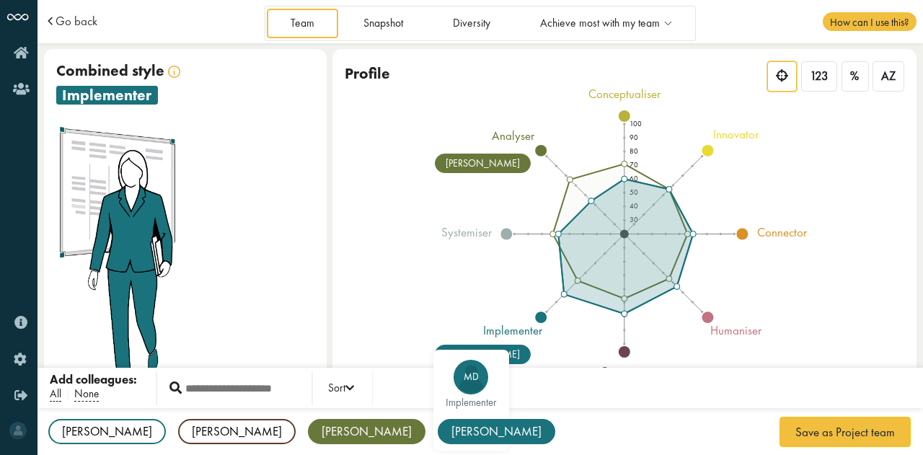
click at [438, 428] on div "Michael" at bounding box center [497, 431] width 118 height 25
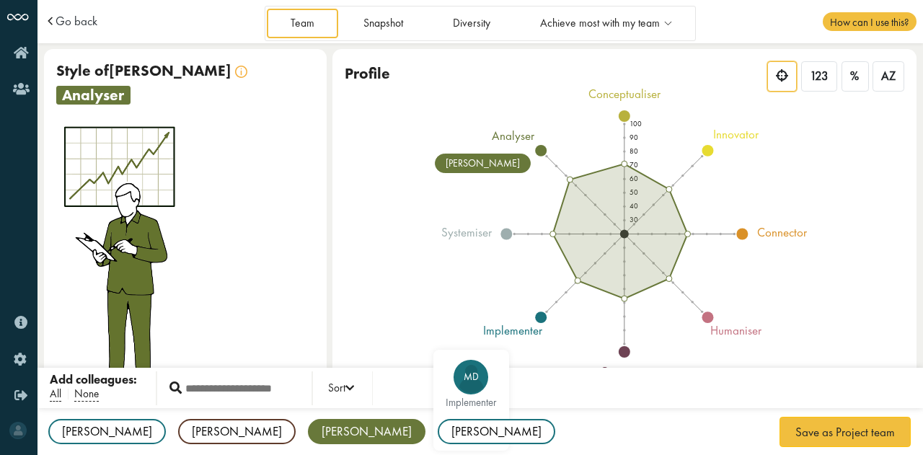
click at [438, 433] on div "Michael" at bounding box center [497, 431] width 118 height 25
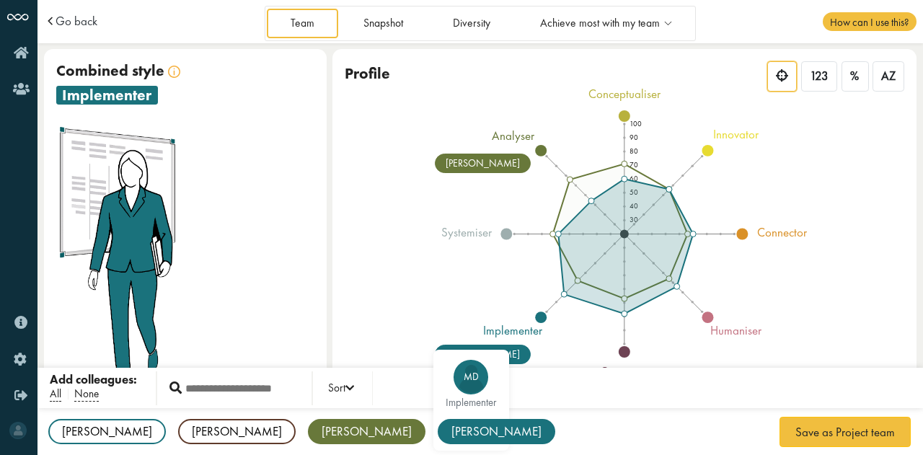
click at [438, 433] on div "[PERSON_NAME]" at bounding box center [497, 431] width 118 height 25
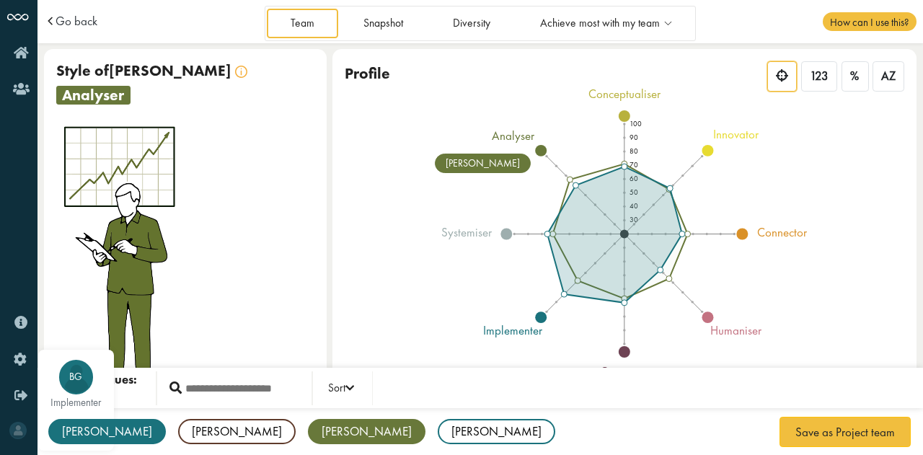
click at [71, 432] on div "[PERSON_NAME]" at bounding box center [107, 431] width 118 height 25
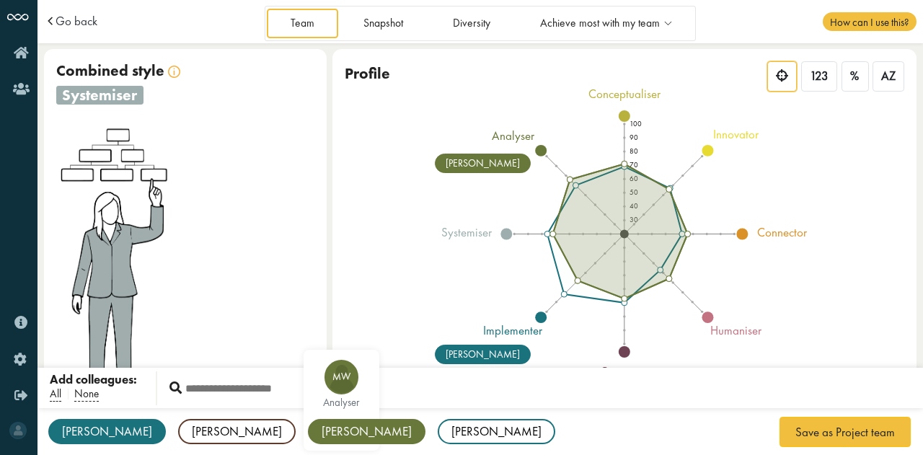
click at [308, 440] on div "[PERSON_NAME]" at bounding box center [367, 431] width 118 height 25
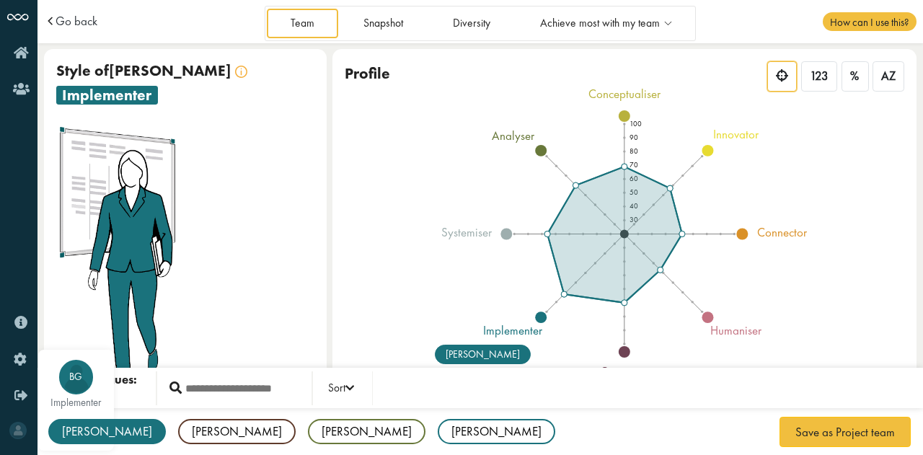
click at [92, 426] on div "[PERSON_NAME]" at bounding box center [107, 431] width 118 height 25
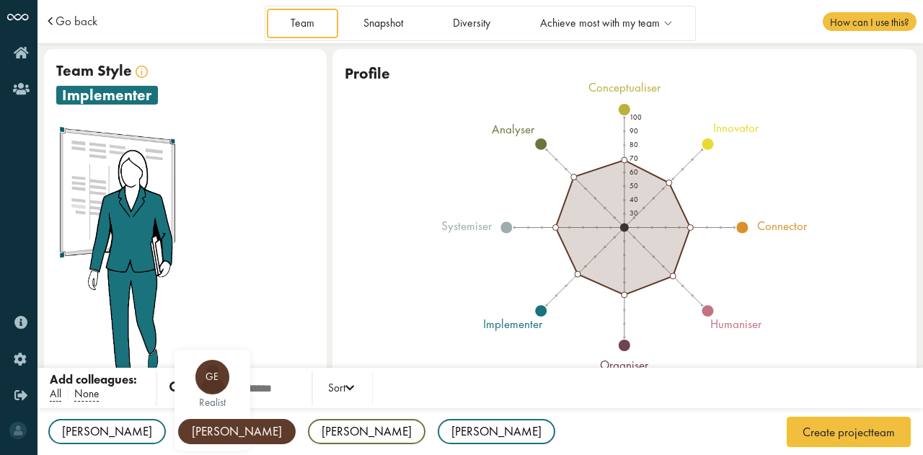
click at [178, 425] on div "[PERSON_NAME]" at bounding box center [237, 431] width 118 height 25
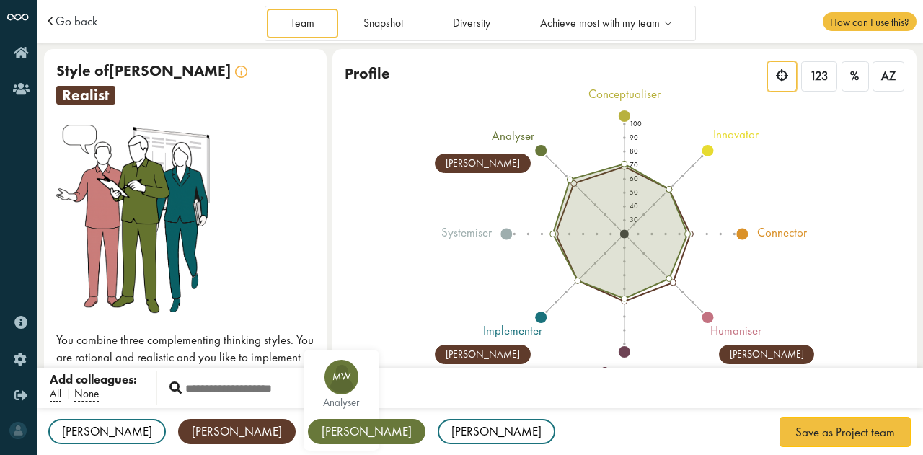
click at [308, 430] on div "[PERSON_NAME]" at bounding box center [367, 431] width 118 height 25
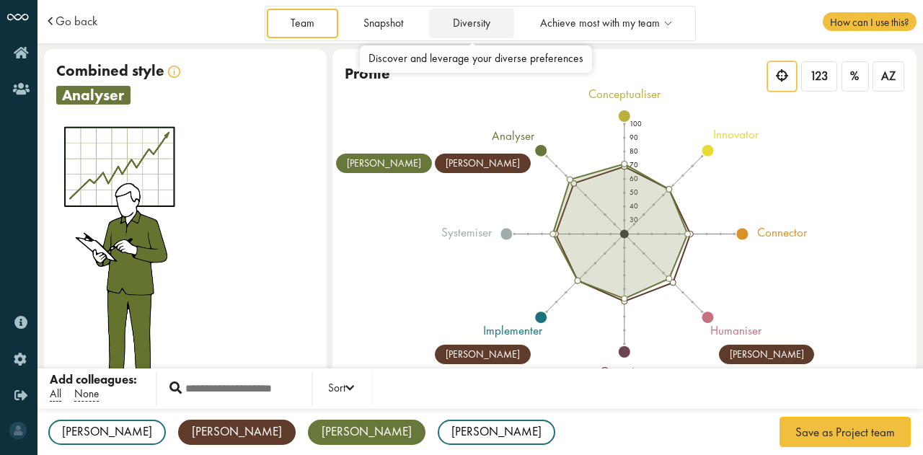
click at [467, 26] on link "Diversity" at bounding box center [471, 24] width 84 height 30
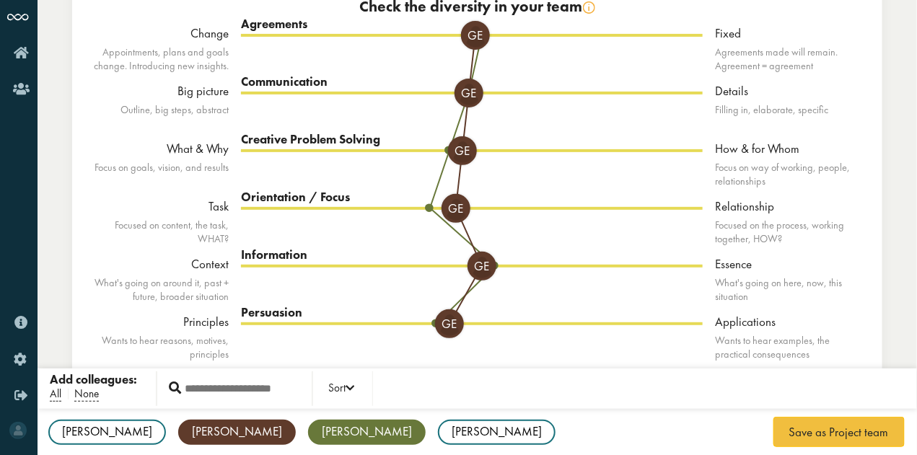
scroll to position [70, 0]
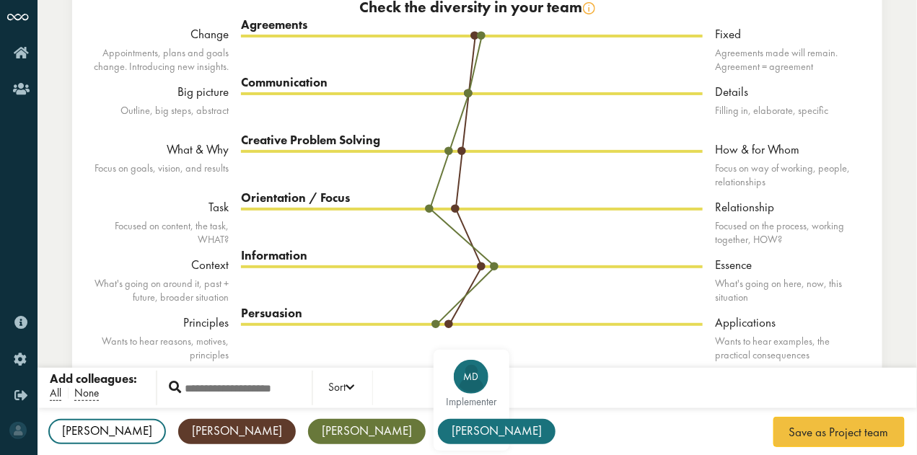
click at [438, 423] on div "[PERSON_NAME]" at bounding box center [497, 431] width 118 height 25
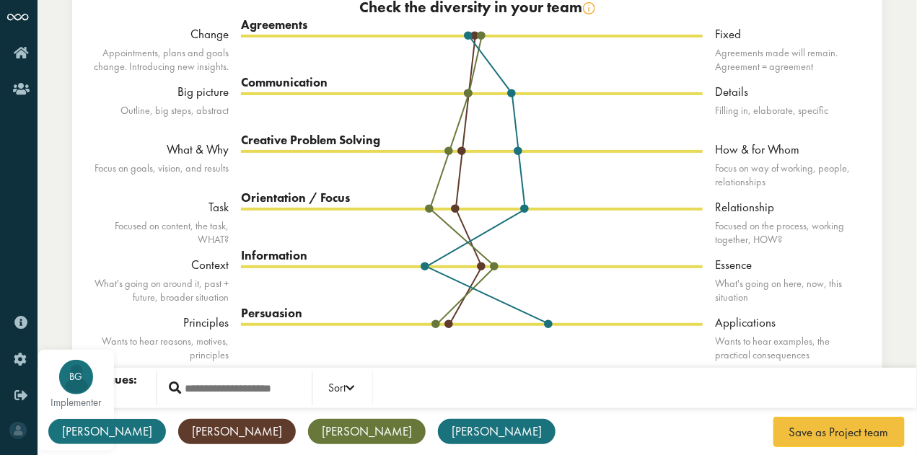
click at [91, 440] on div "Bruno" at bounding box center [107, 431] width 118 height 25
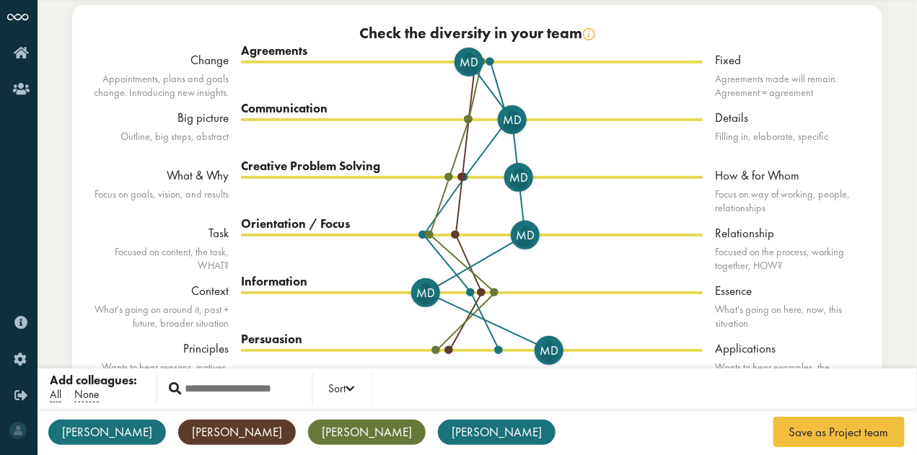
scroll to position [0, 0]
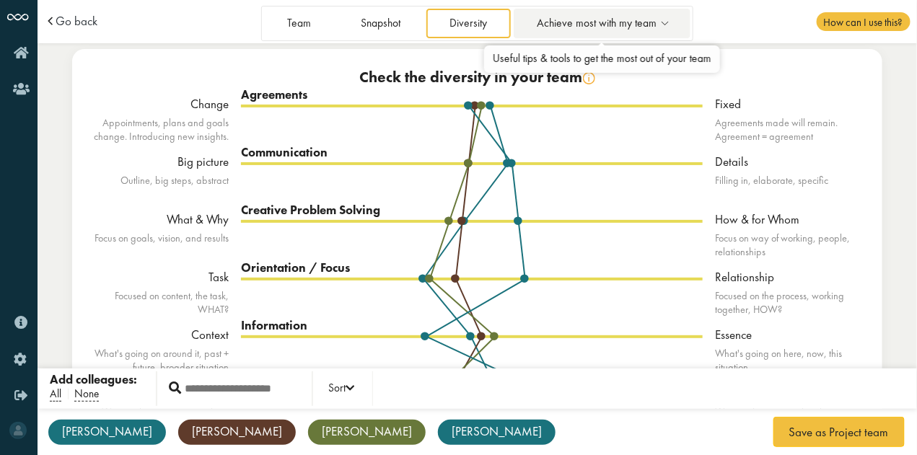
click at [627, 25] on span "Achieve most with my team" at bounding box center [597, 23] width 120 height 12
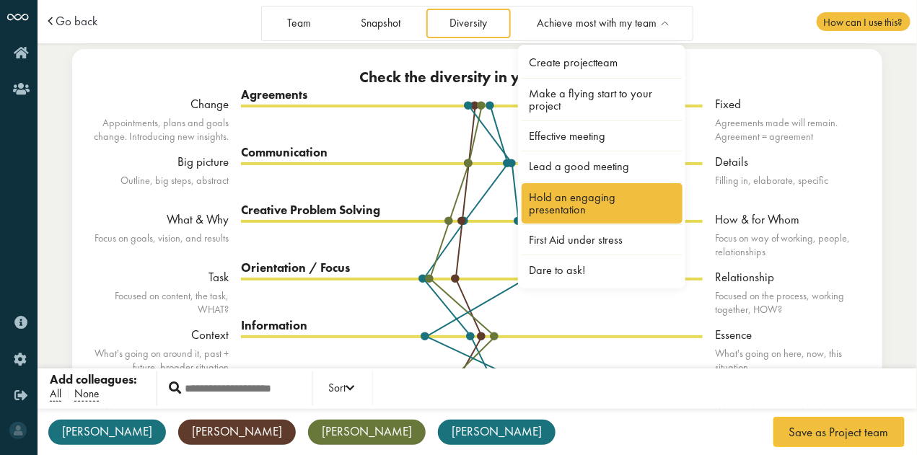
click at [619, 191] on link "Hold an engaging presentation" at bounding box center [602, 203] width 162 height 40
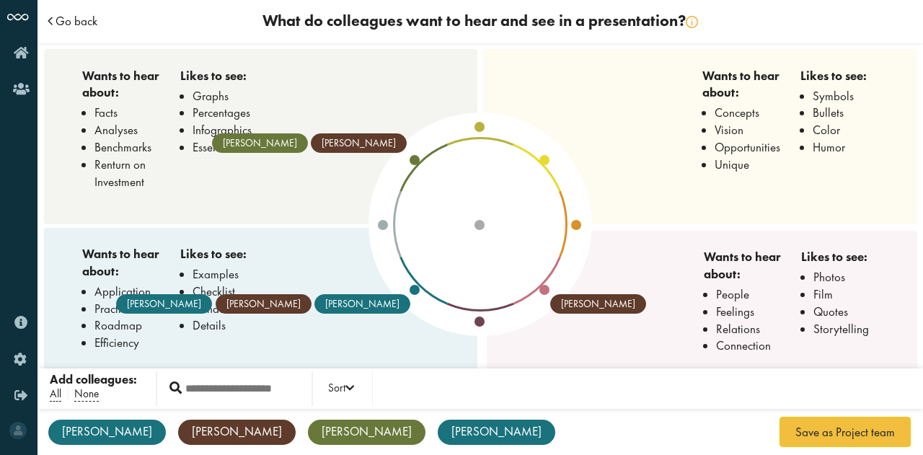
click at [71, 27] on span "Go back" at bounding box center [77, 21] width 42 height 12
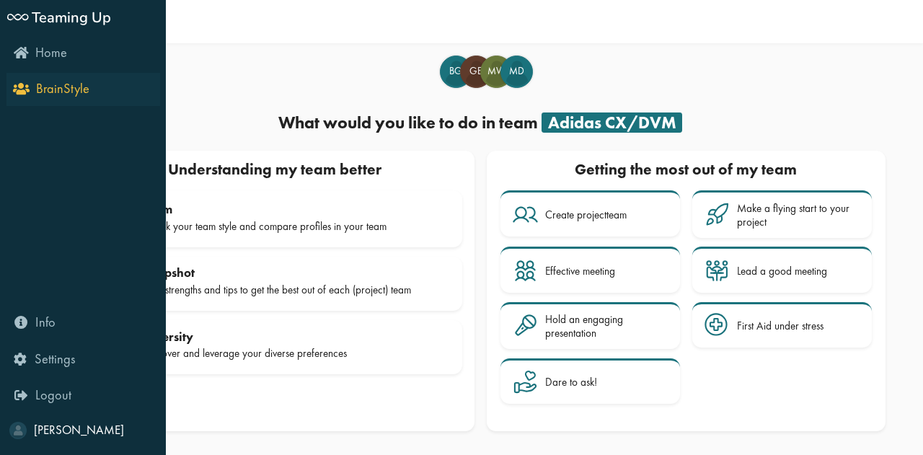
click at [17, 87] on icon "BrainStyle" at bounding box center [53, 88] width 74 height 14
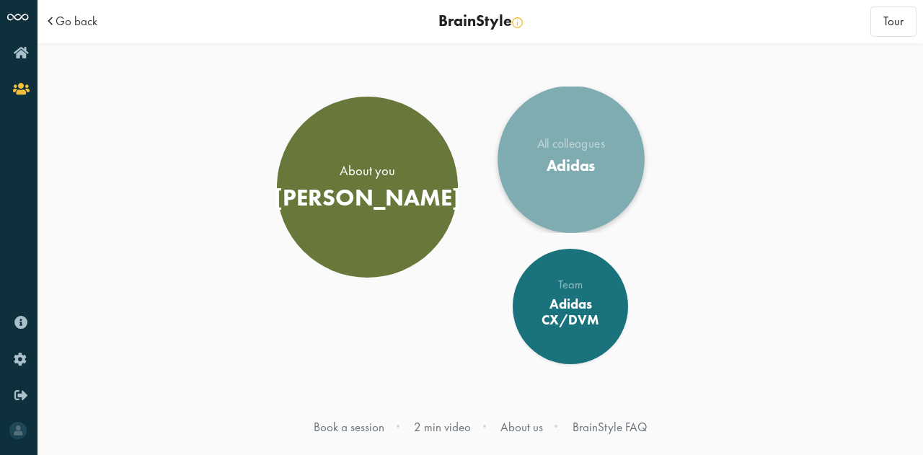
click at [629, 173] on link "All colleagues Adidas" at bounding box center [571, 159] width 146 height 146
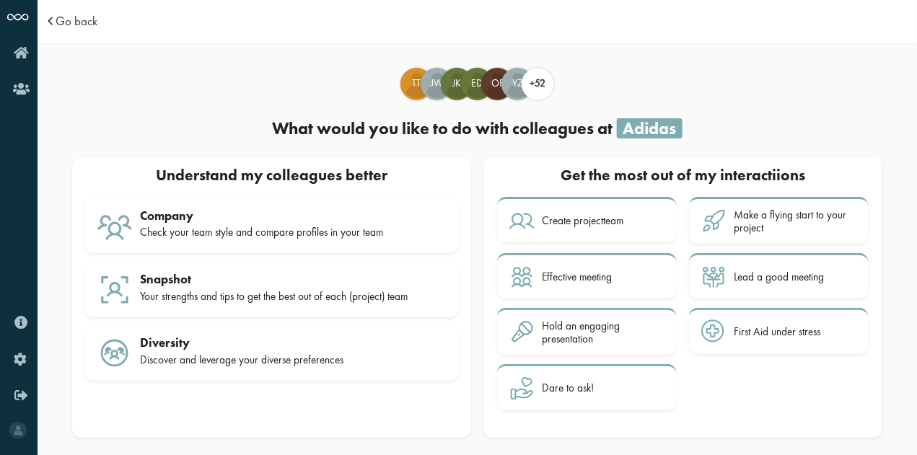
scroll to position [1, 0]
click at [55, 23] on span at bounding box center [52, 20] width 15 height 12
click at [85, 17] on span "Go back" at bounding box center [77, 20] width 42 height 12
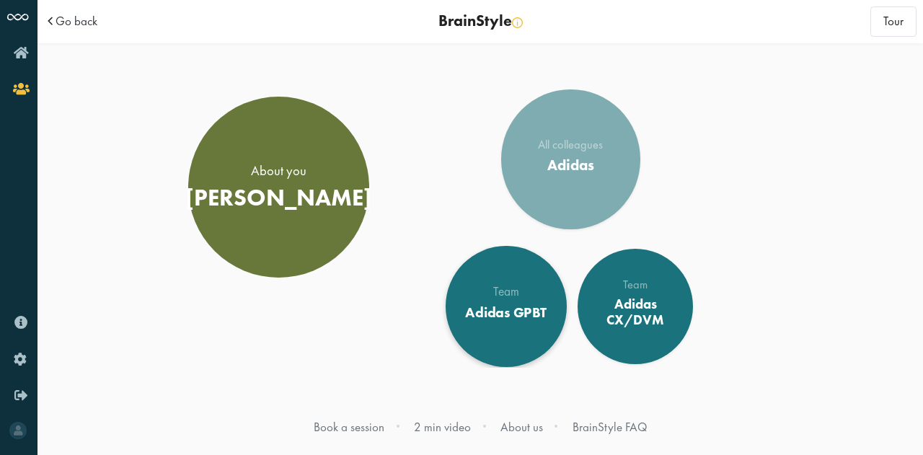
click at [466, 309] on div "Adidas GPBT" at bounding box center [505, 312] width 81 height 17
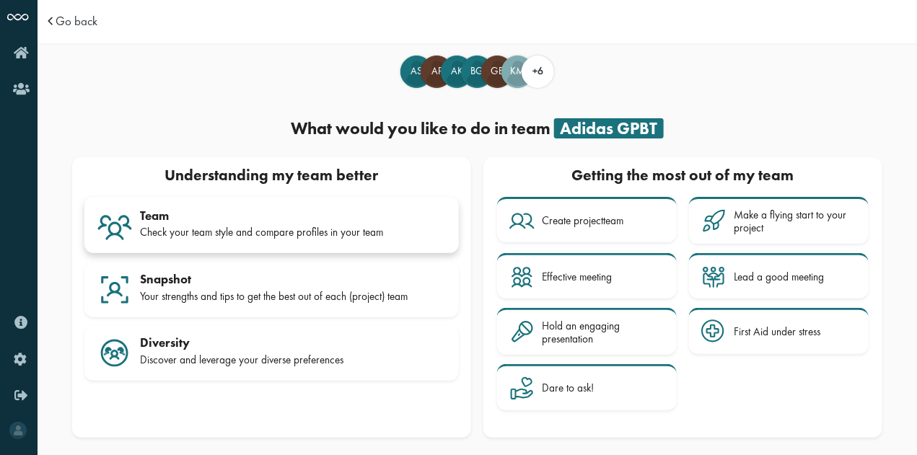
click at [306, 242] on div "Team Check your team style and compare profiles in your team" at bounding box center [293, 226] width 306 height 36
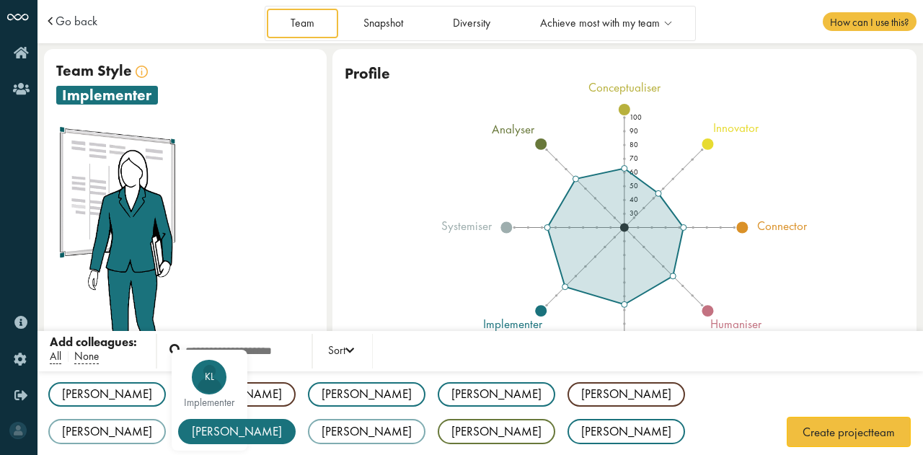
click at [296, 419] on div "[PERSON_NAME]" at bounding box center [237, 431] width 118 height 25
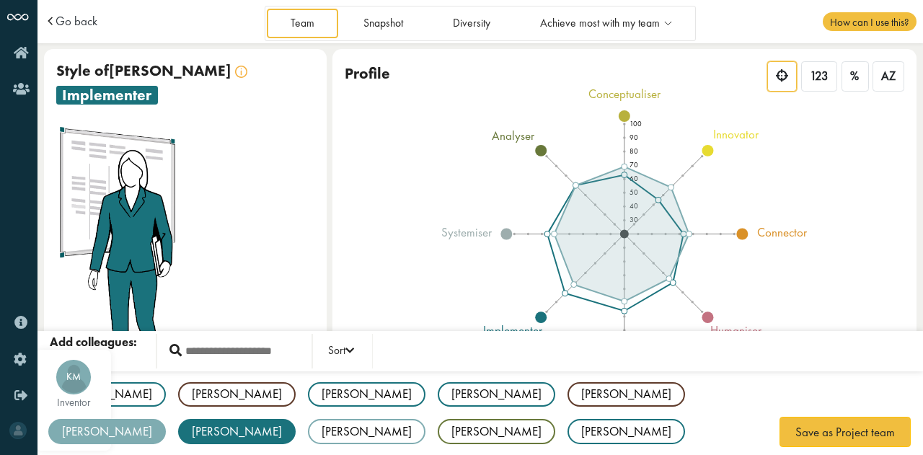
click at [166, 419] on div "[PERSON_NAME]" at bounding box center [107, 431] width 118 height 25
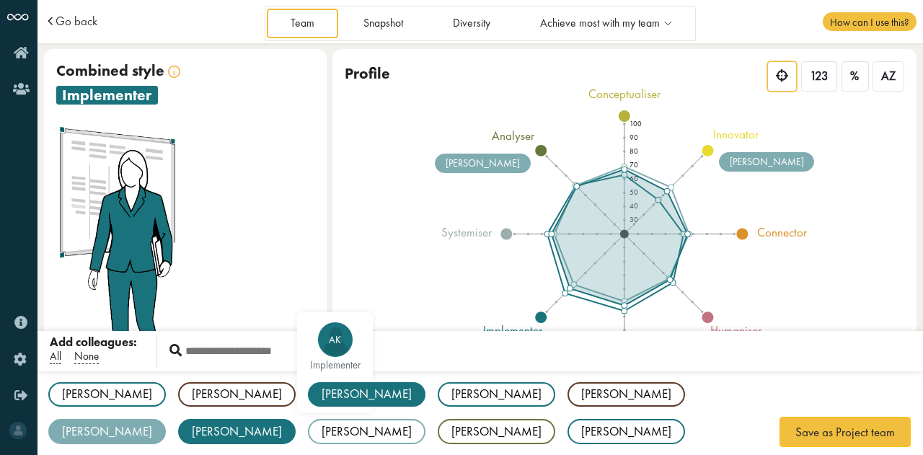
click at [308, 402] on div "[PERSON_NAME]" at bounding box center [367, 394] width 118 height 25
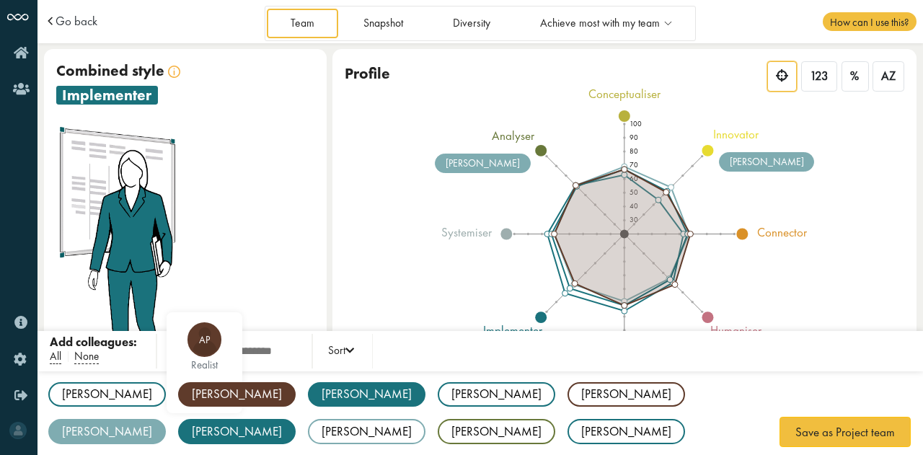
click at [178, 400] on div "[PERSON_NAME]" at bounding box center [237, 394] width 118 height 25
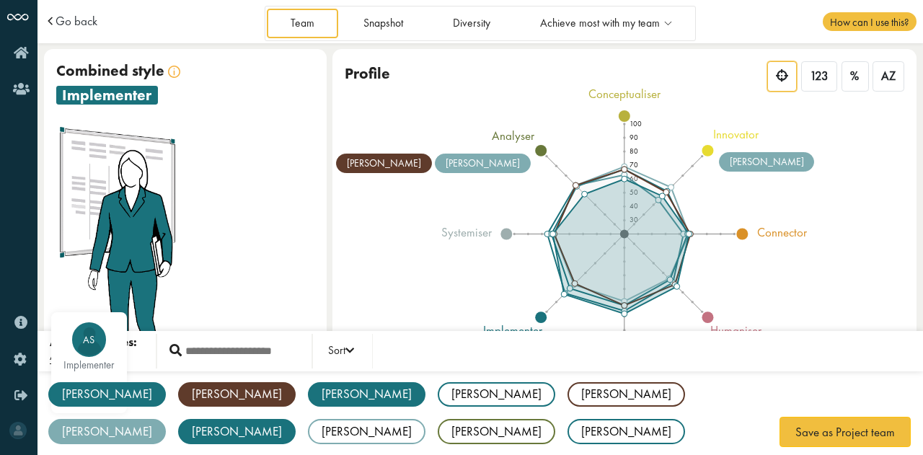
click at [88, 401] on div "[PERSON_NAME]" at bounding box center [107, 394] width 118 height 25
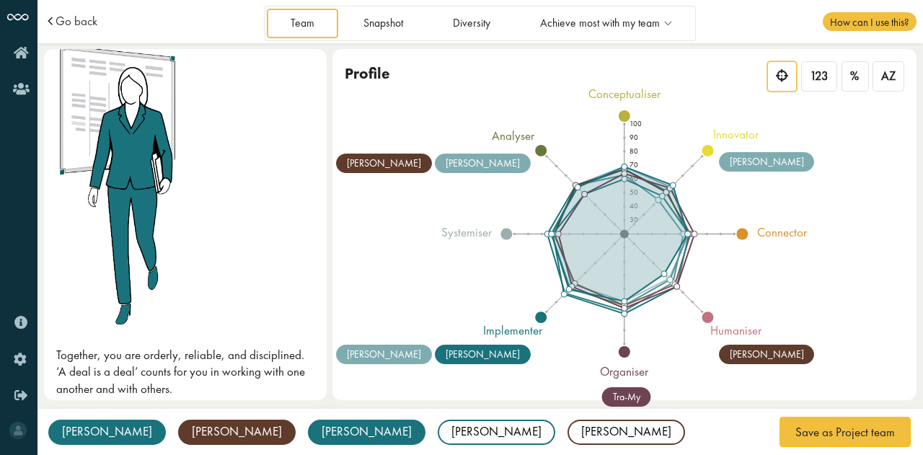
scroll to position [82, 0]
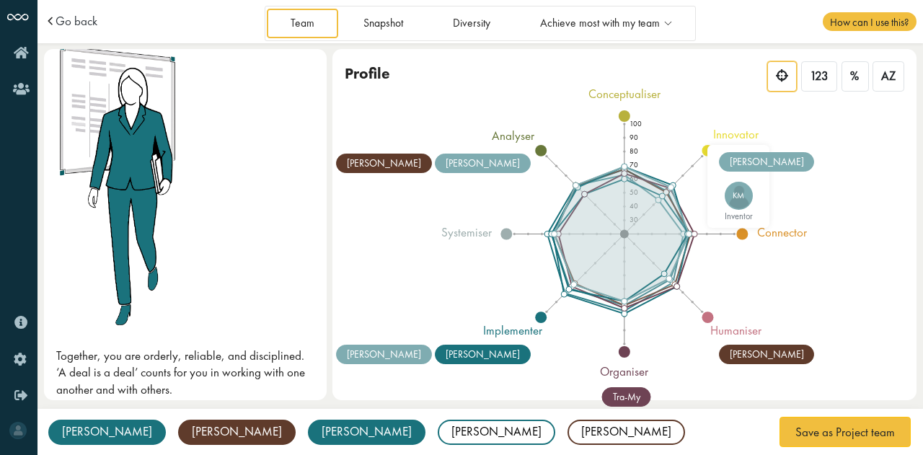
click at [741, 166] on div "[PERSON_NAME]" at bounding box center [767, 161] width 96 height 19
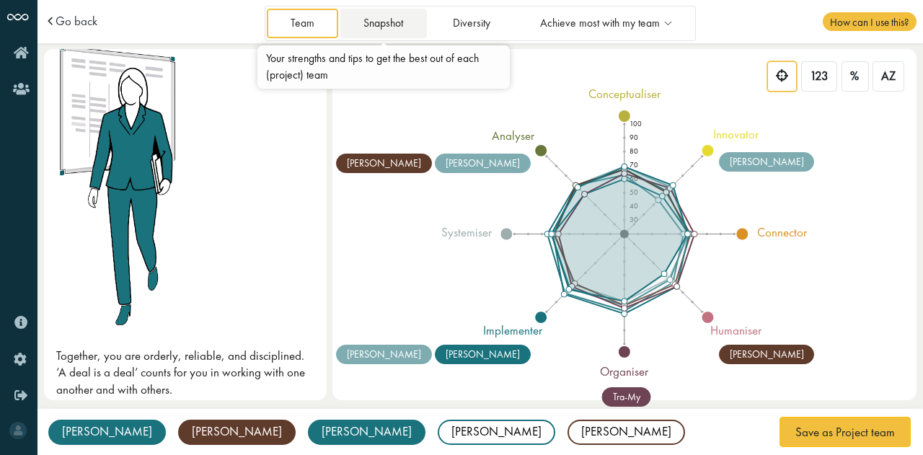
click at [374, 25] on link "Snapshot" at bounding box center [383, 24] width 87 height 30
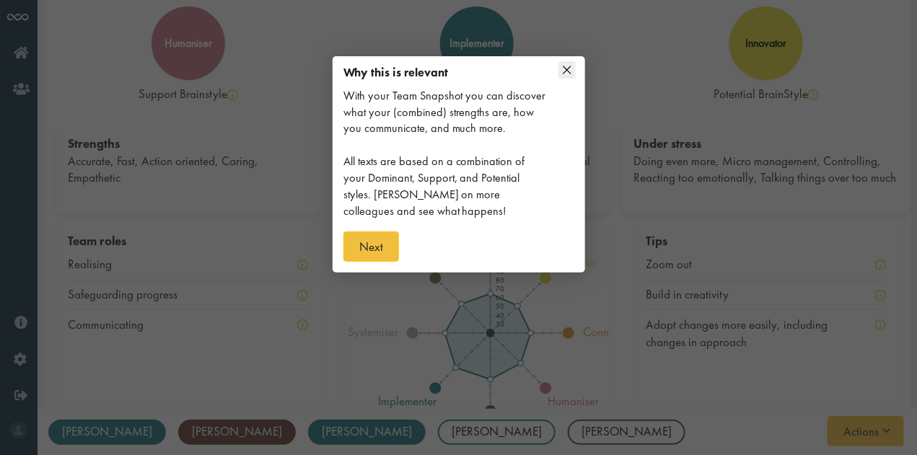
scroll to position [62, 0]
click at [566, 79] on icon at bounding box center [566, 70] width 17 height 17
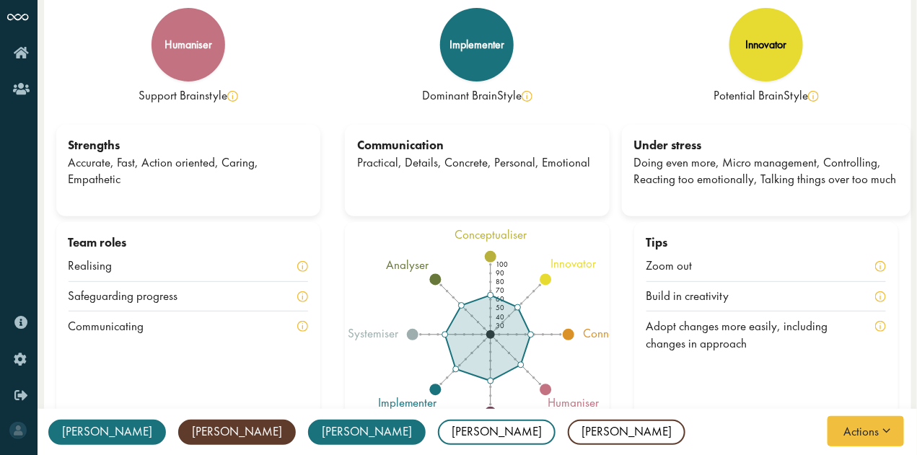
scroll to position [61, 0]
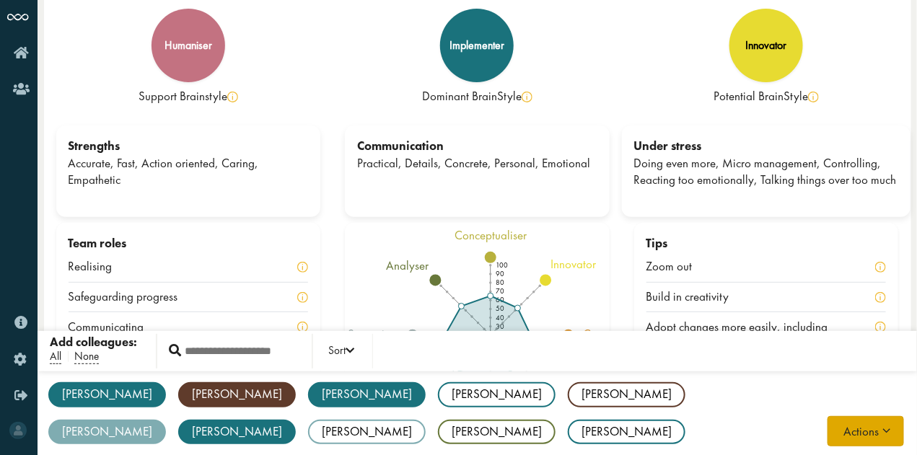
click at [893, 433] on span "button" at bounding box center [885, 428] width 15 height 12
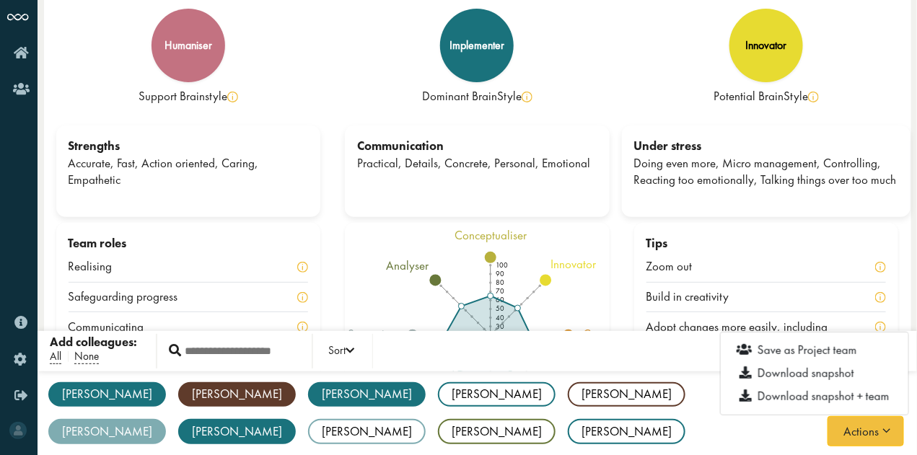
click at [632, 441] on div "Aleksandra AS implementer Anne AP realist Archit AK implementer Bruno BG implem…" at bounding box center [476, 432] width 879 height 123
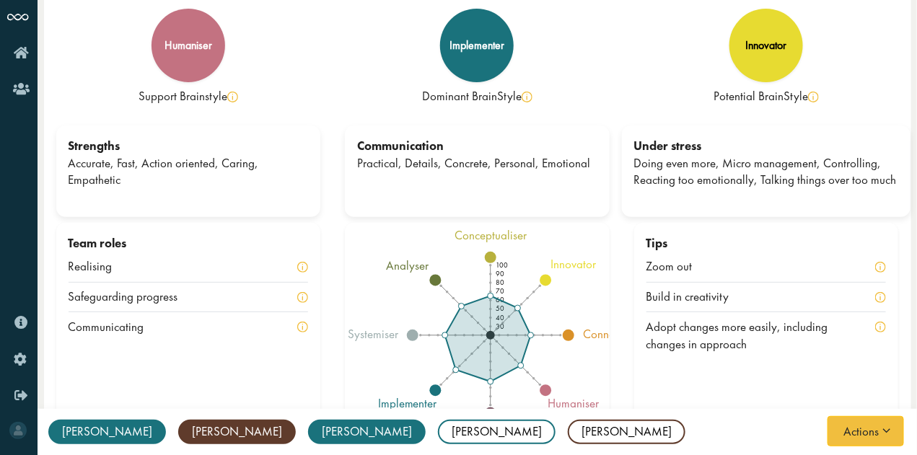
click at [599, 195] on div "Communication Practical, Details, Concrete, Personal, Emotional" at bounding box center [477, 171] width 265 height 92
click at [523, 187] on div "Communication Practical, Details, Concrete, Personal, Emotional" at bounding box center [477, 171] width 265 height 92
click at [578, 193] on div "Communication Practical, Details, Concrete, Personal, Emotional" at bounding box center [477, 171] width 265 height 92
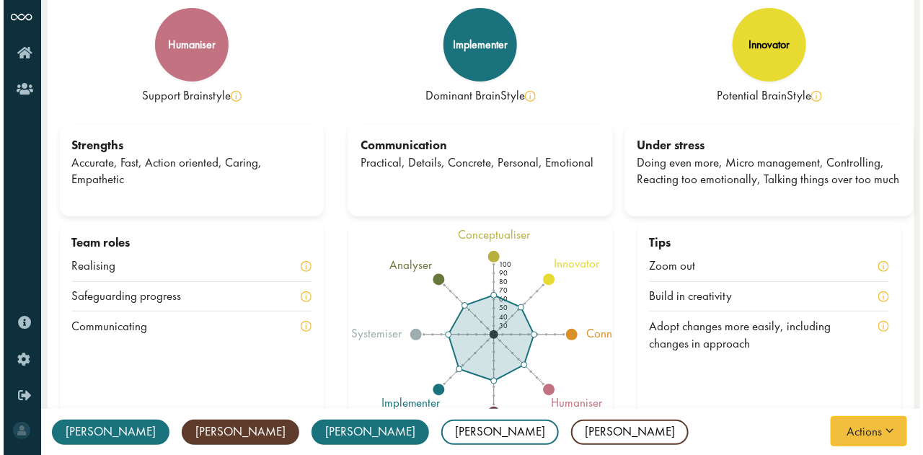
scroll to position [63, 0]
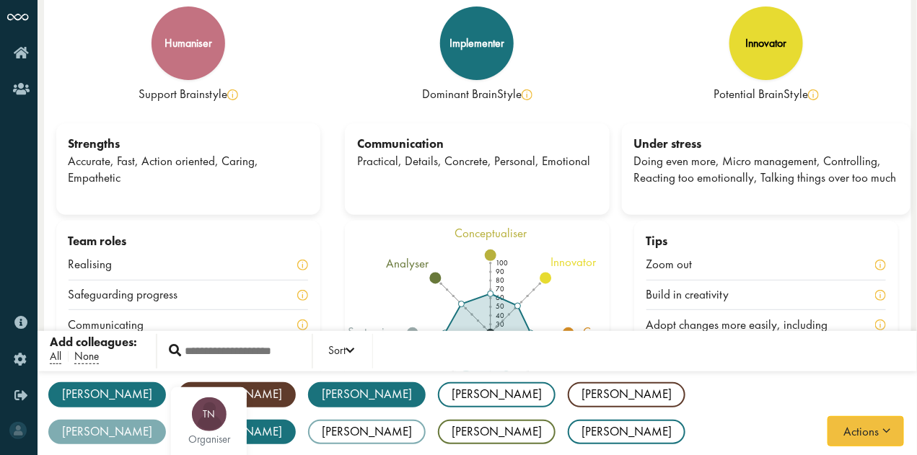
click at [226, 397] on div "TN" at bounding box center [209, 414] width 35 height 35
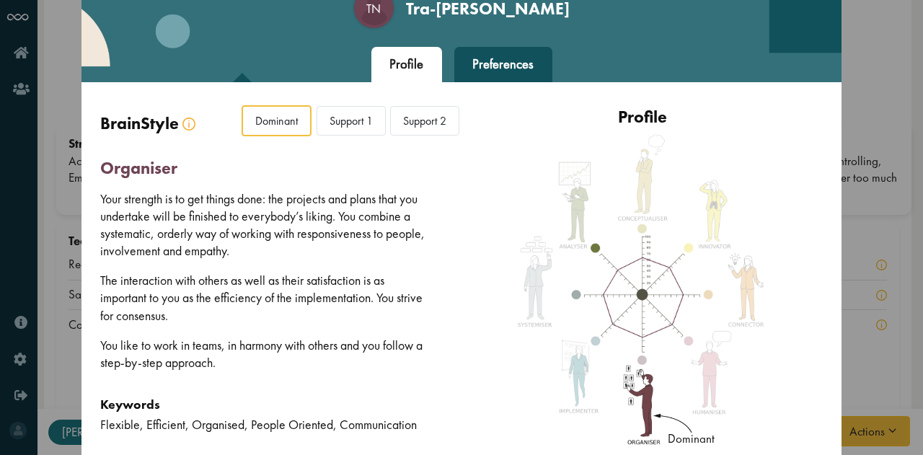
scroll to position [49, 0]
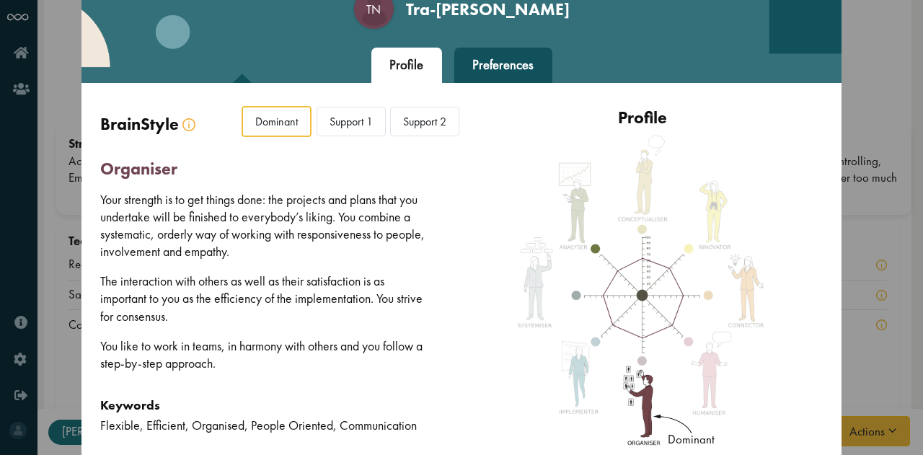
click at [485, 65] on div "Preferences" at bounding box center [503, 66] width 98 height 36
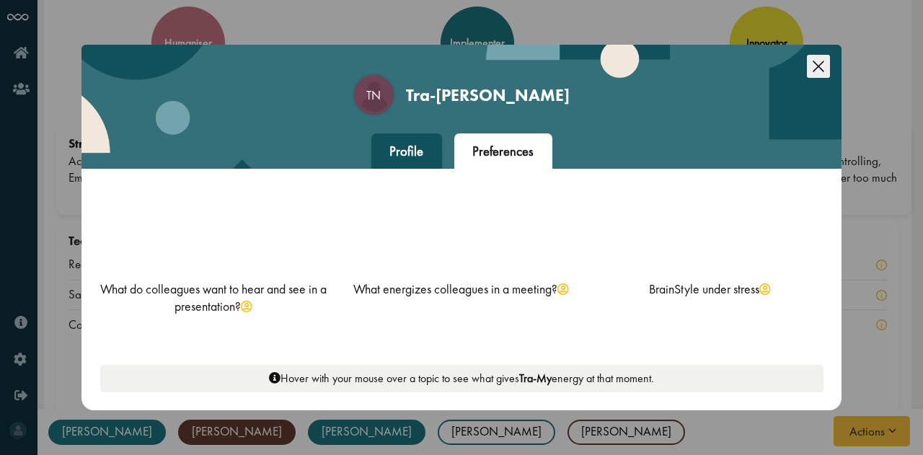
scroll to position [0, 0]
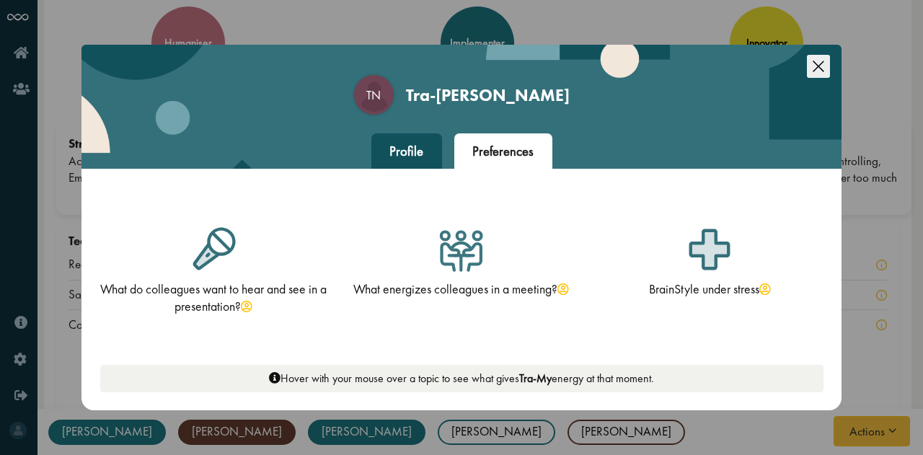
click at [394, 162] on div "Profile" at bounding box center [406, 151] width 71 height 36
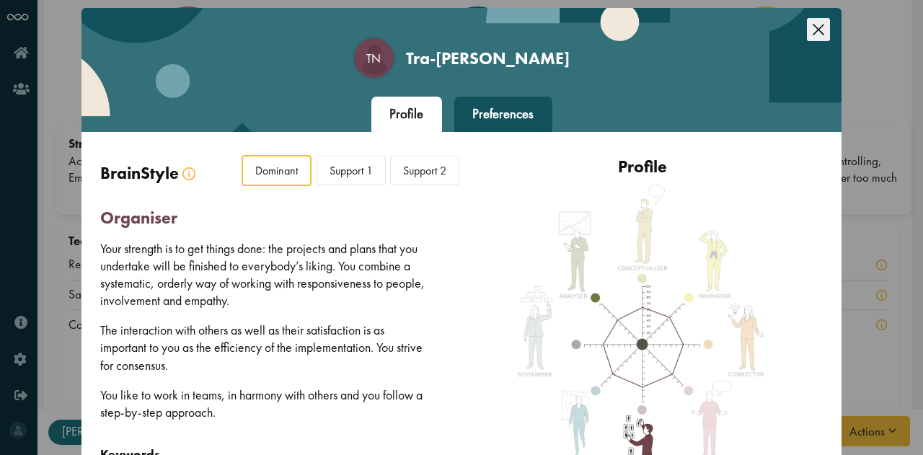
click at [334, 178] on div "Support 1" at bounding box center [351, 171] width 69 height 30
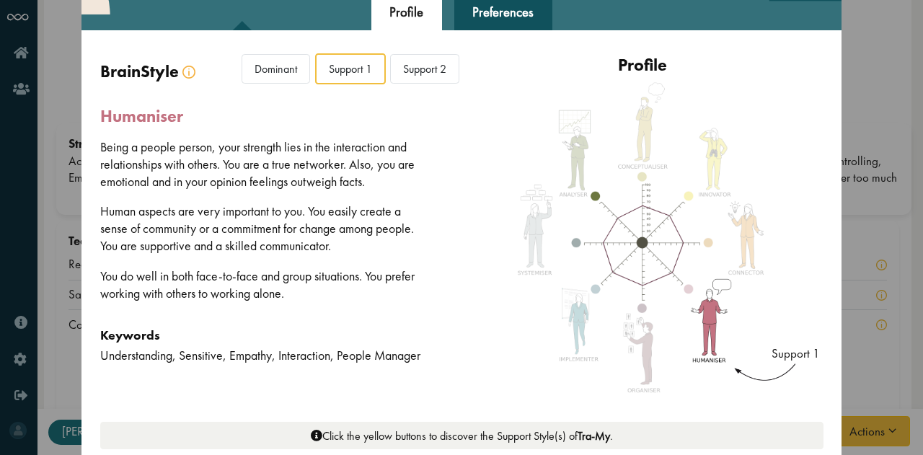
scroll to position [100, 0]
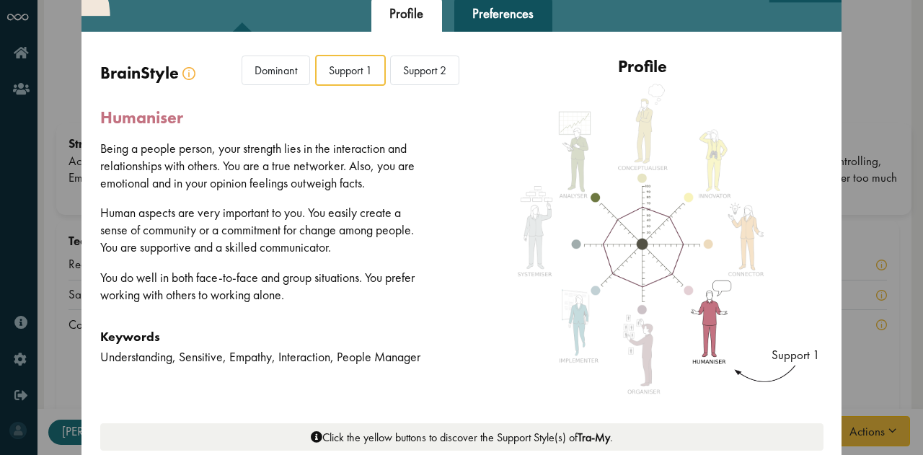
click at [440, 62] on div "Support 2" at bounding box center [424, 71] width 69 height 30
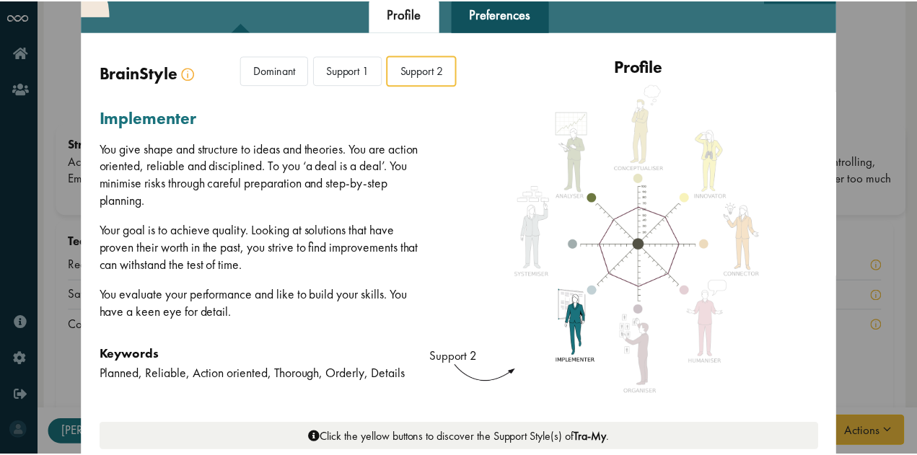
scroll to position [0, 0]
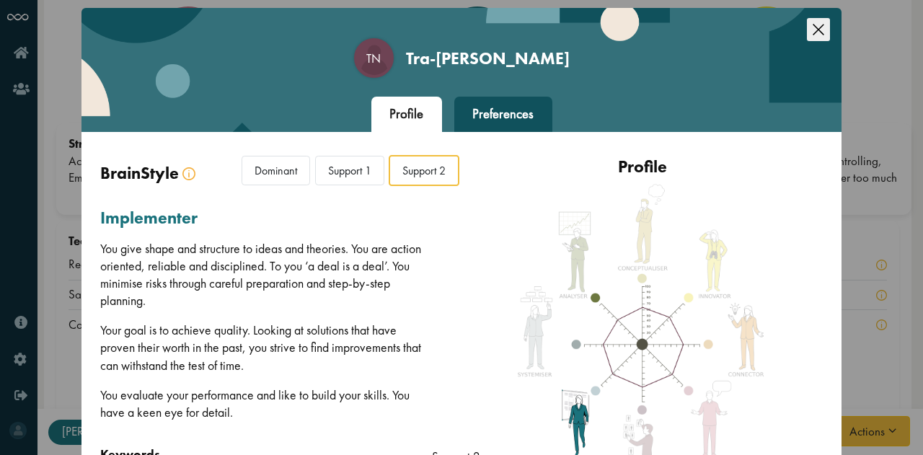
click at [822, 27] on icon "Close this dialog" at bounding box center [818, 29] width 23 height 23
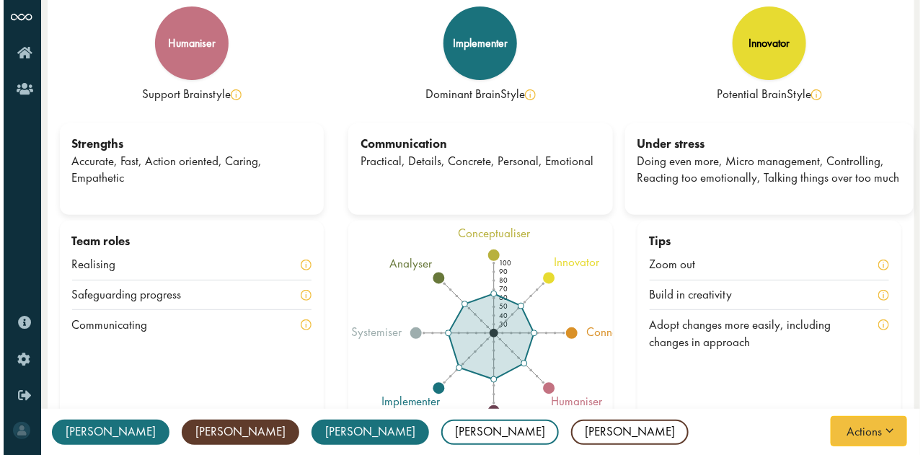
scroll to position [57, 0]
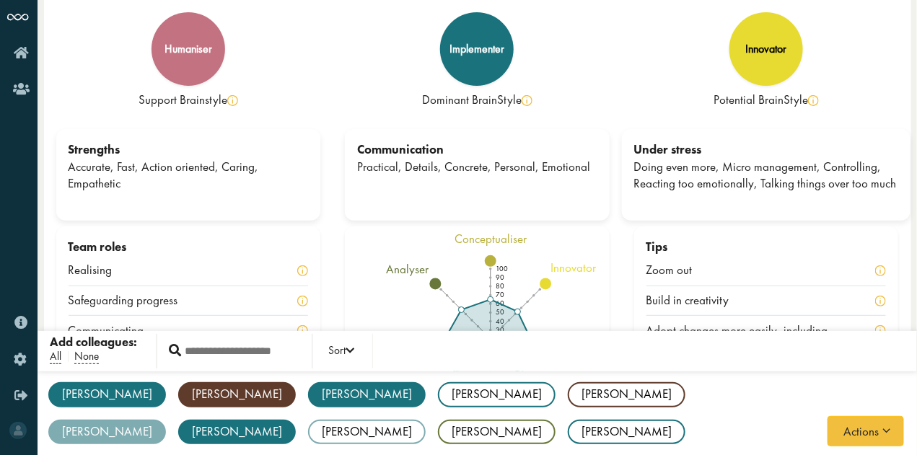
click at [451, 427] on div "Aleksandra AS implementer Anne AP realist Archit AK implementer Bruno BG implem…" at bounding box center [476, 432] width 879 height 123
click at [166, 419] on div "[PERSON_NAME]" at bounding box center [107, 431] width 118 height 25
click at [456, 431] on div "Aleksandra AS implementer Anne AP realist Archit AK implementer Bruno BG implem…" at bounding box center [476, 432] width 879 height 123
click at [166, 419] on div "[PERSON_NAME]" at bounding box center [107, 431] width 118 height 25
click at [91, 360] on div "KM" at bounding box center [73, 377] width 35 height 35
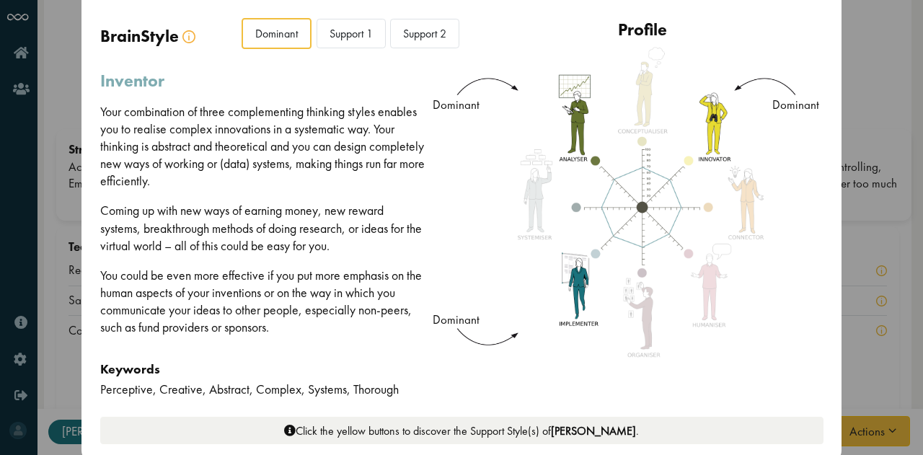
scroll to position [138, 0]
click at [823, 79] on div "BrainStyle Dominant The Dominant BrainStyle is the style with the highest prefe…" at bounding box center [461, 228] width 760 height 468
click at [357, 26] on div "Support 1" at bounding box center [351, 33] width 69 height 30
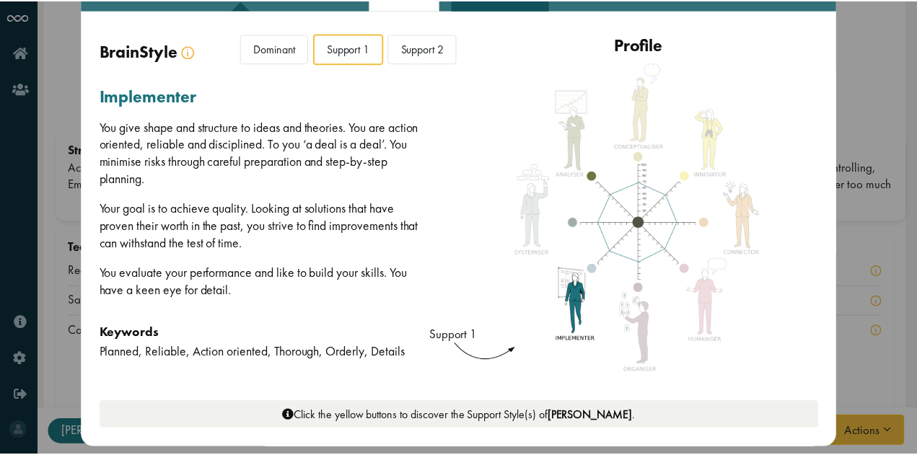
scroll to position [0, 0]
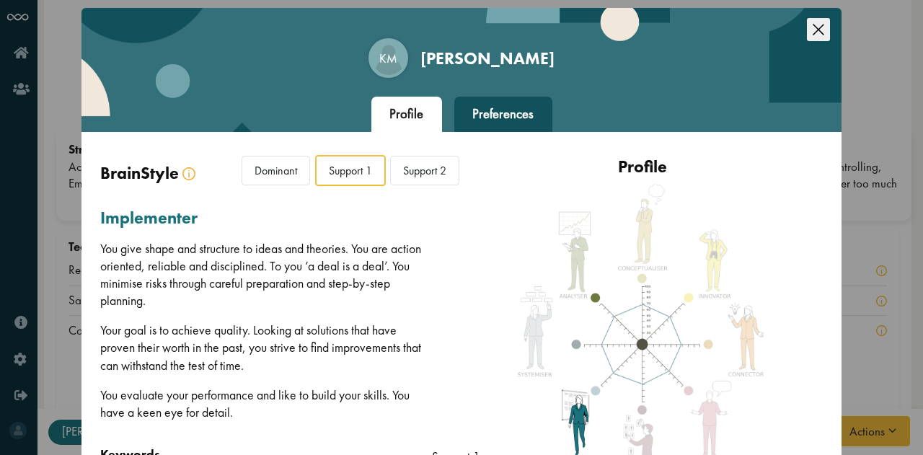
click at [817, 35] on icon "Close this dialog" at bounding box center [818, 29] width 23 height 23
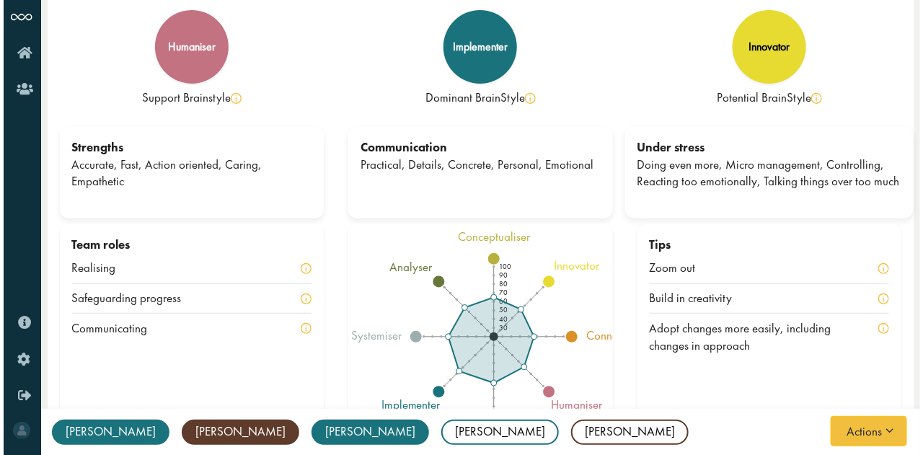
scroll to position [58, 0]
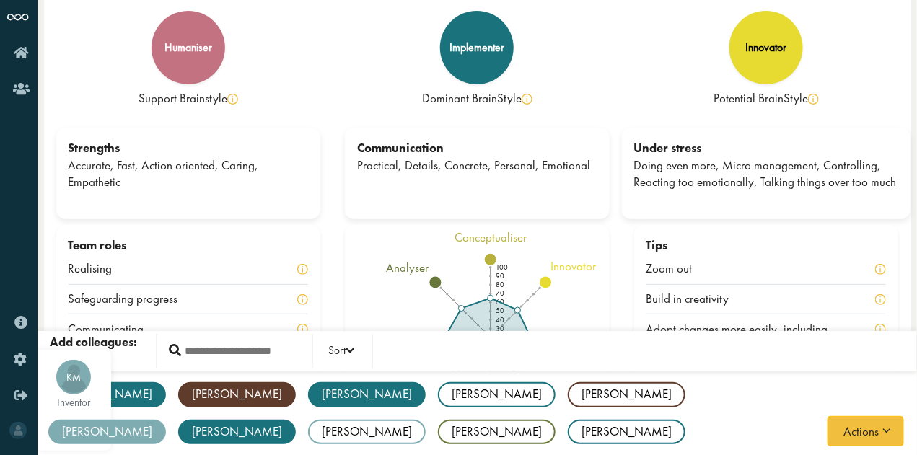
click at [91, 371] on span "KM" at bounding box center [73, 377] width 35 height 12
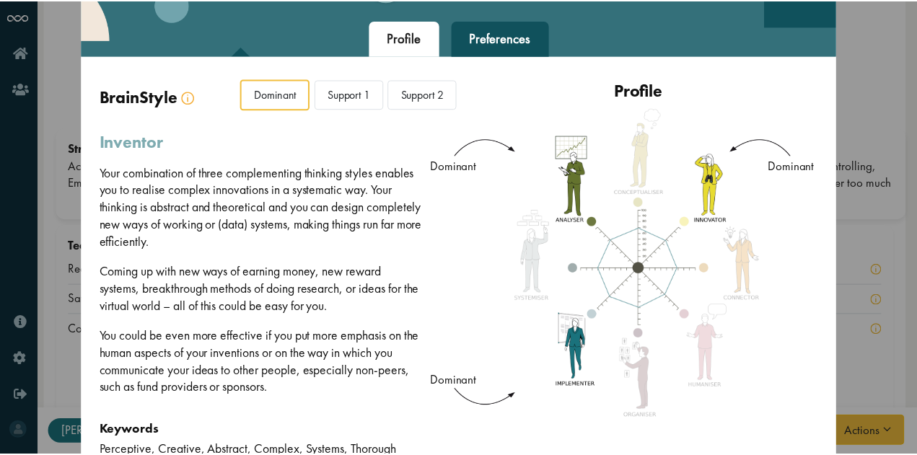
scroll to position [0, 0]
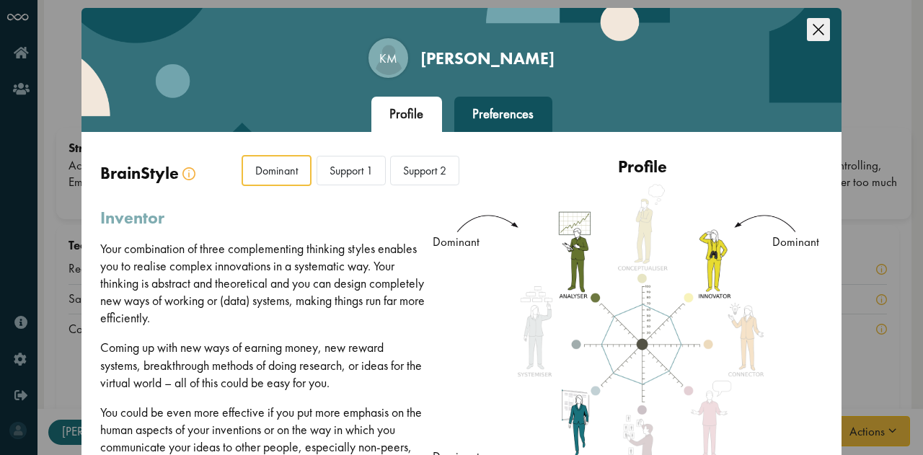
click at [817, 24] on icon "Close this dialog" at bounding box center [818, 29] width 23 height 23
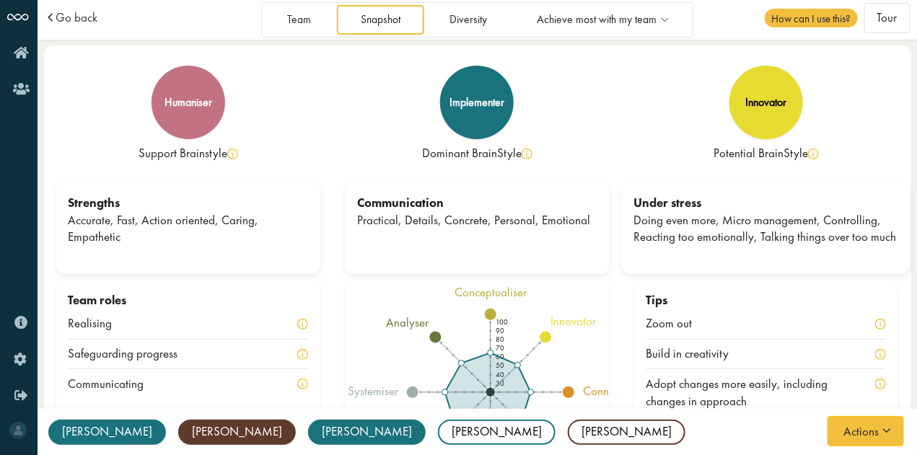
scroll to position [63, 0]
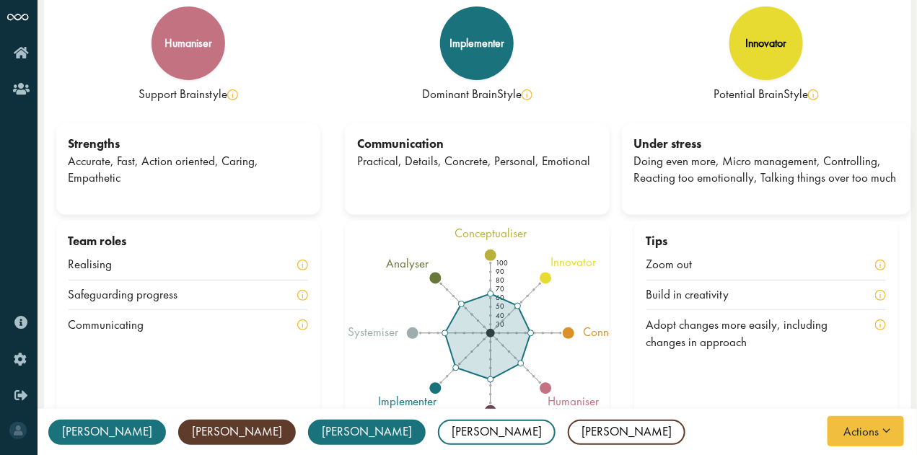
click at [322, 195] on div "Strengths Accurate, Fast, Action oriented, Caring, Empathetic" at bounding box center [188, 171] width 289 height 97
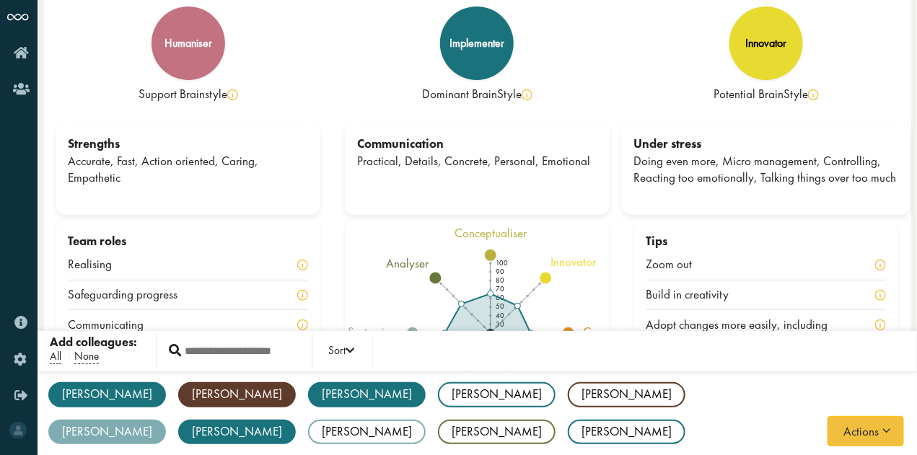
click at [579, 433] on div "Aleksandra AS implementer Anne AP realist Archit AK implementer Bruno BG implem…" at bounding box center [476, 432] width 879 height 123
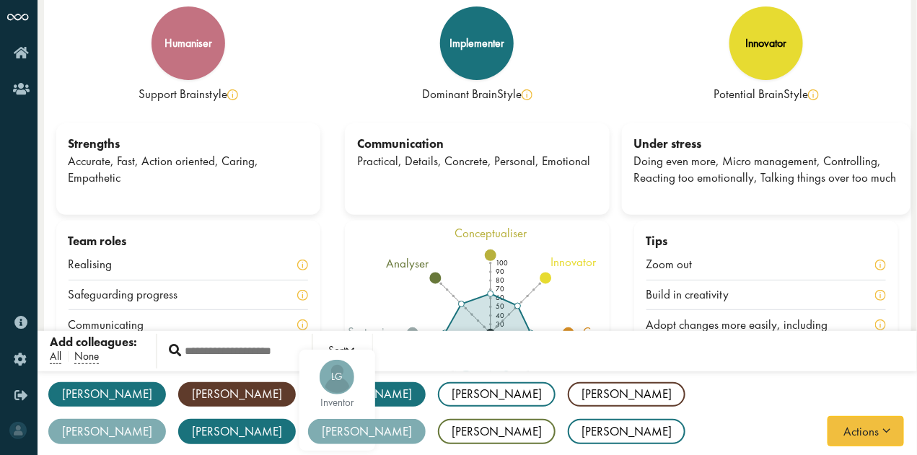
click at [425, 419] on div "[PERSON_NAME]" at bounding box center [367, 431] width 118 height 25
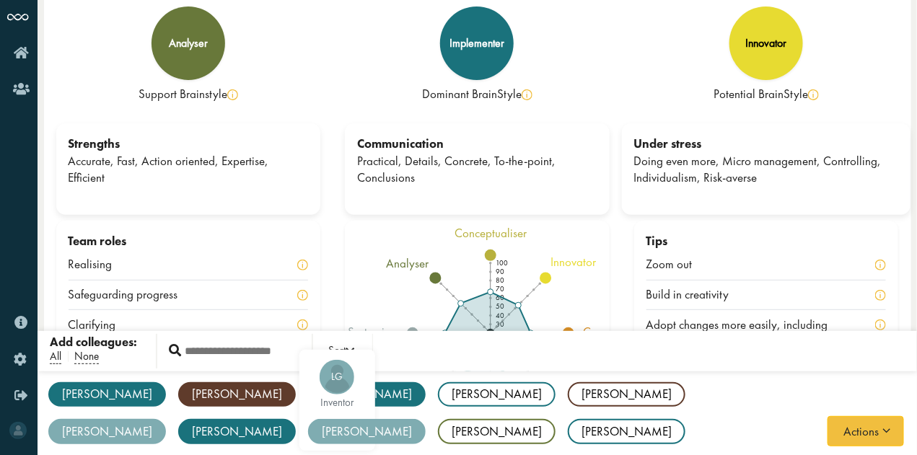
click at [354, 371] on span "LG" at bounding box center [336, 377] width 35 height 12
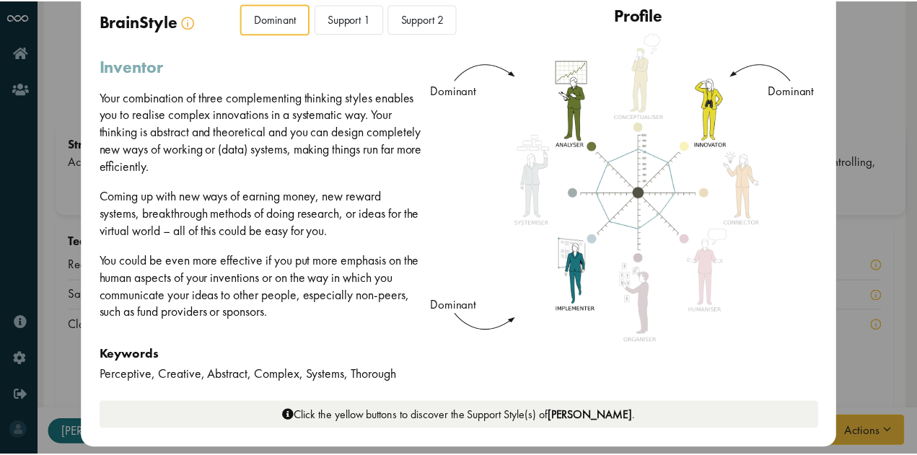
scroll to position [0, 0]
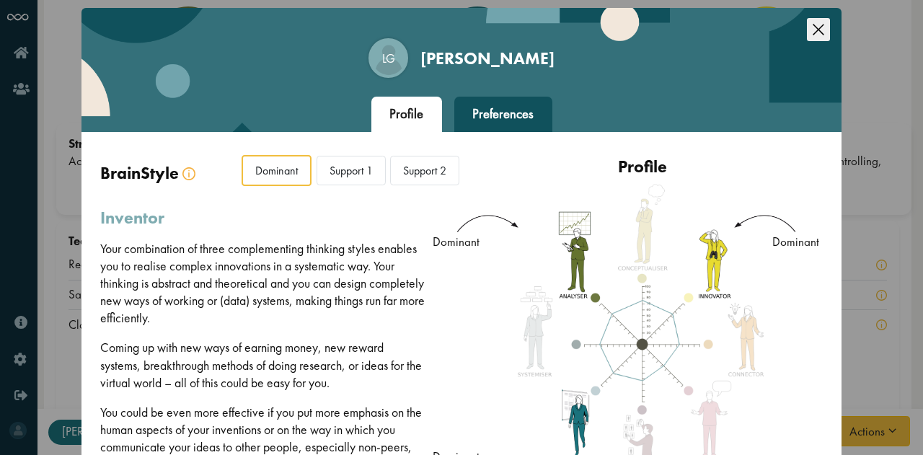
click at [822, 31] on icon "Close this dialog" at bounding box center [818, 29] width 23 height 23
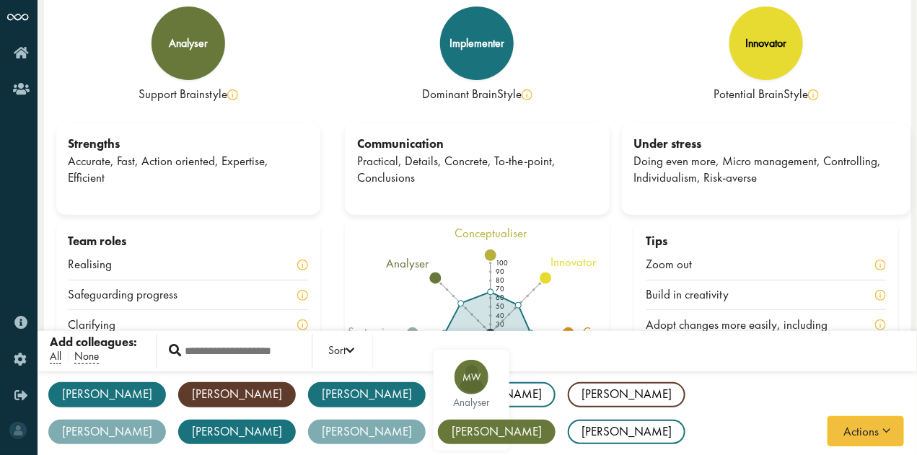
click at [555, 419] on div "[PERSON_NAME]" at bounding box center [497, 431] width 118 height 25
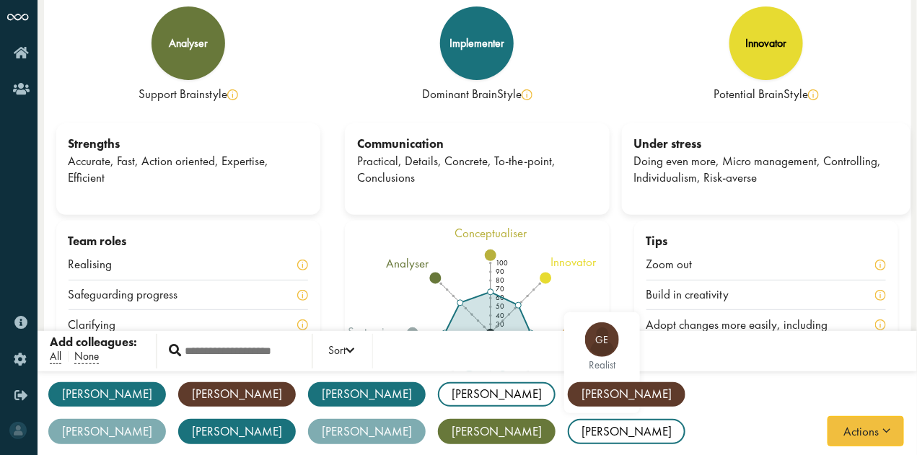
click at [568, 389] on div "[PERSON_NAME]" at bounding box center [627, 394] width 118 height 25
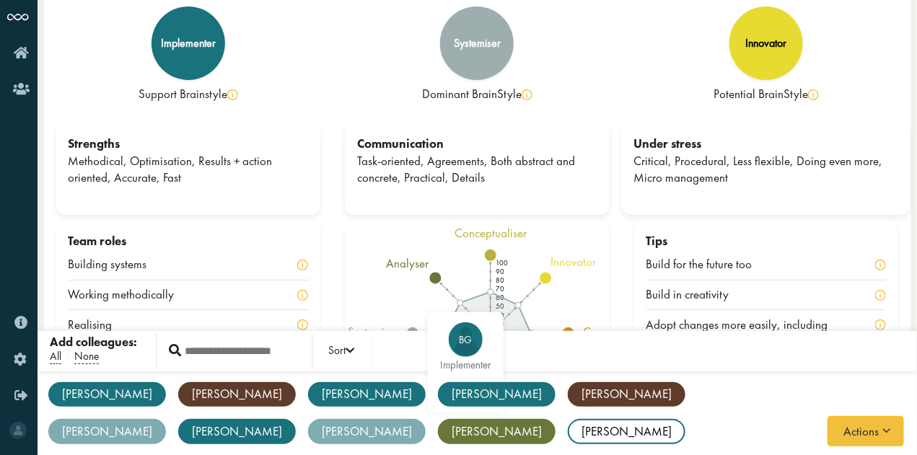
click at [438, 396] on div "[PERSON_NAME]" at bounding box center [497, 394] width 118 height 25
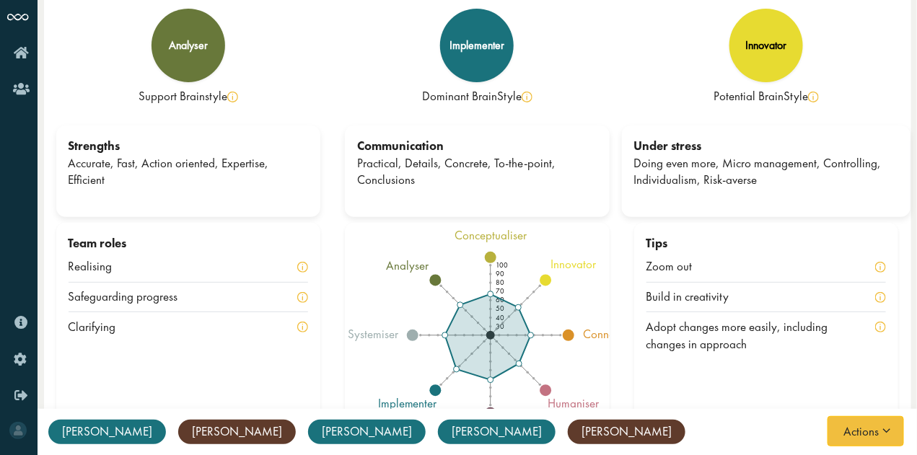
scroll to position [57, 0]
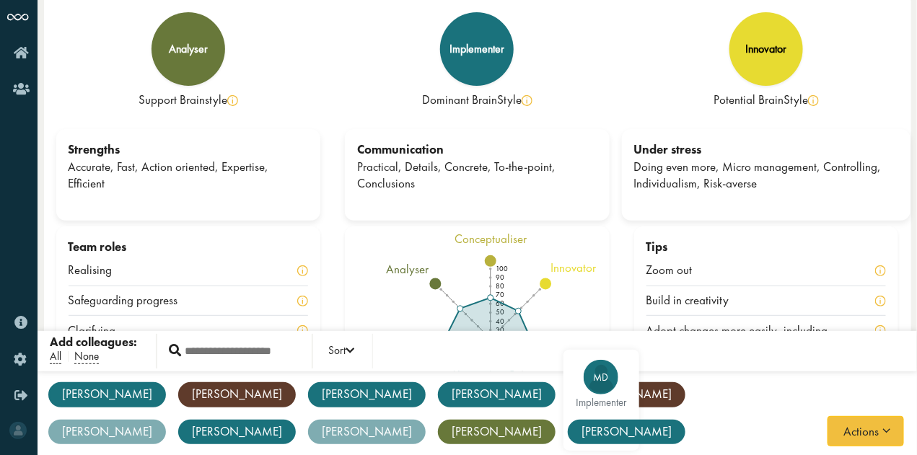
click at [568, 426] on div "[PERSON_NAME]" at bounding box center [627, 431] width 118 height 25
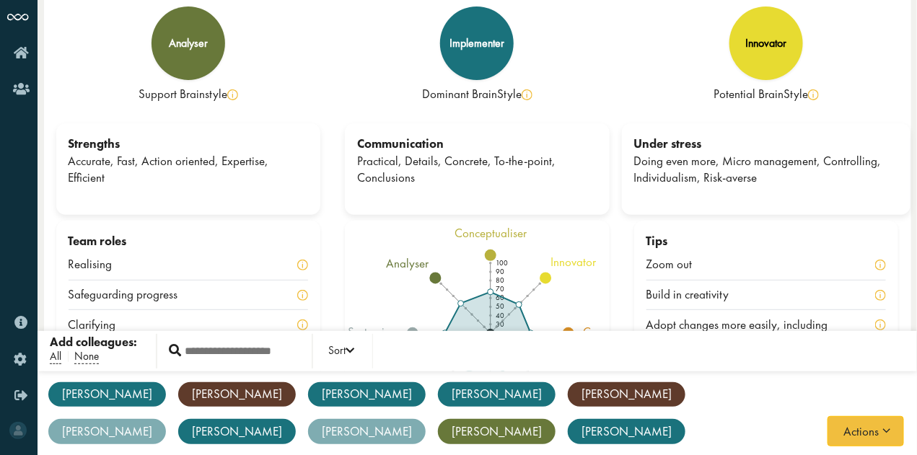
scroll to position [0, 0]
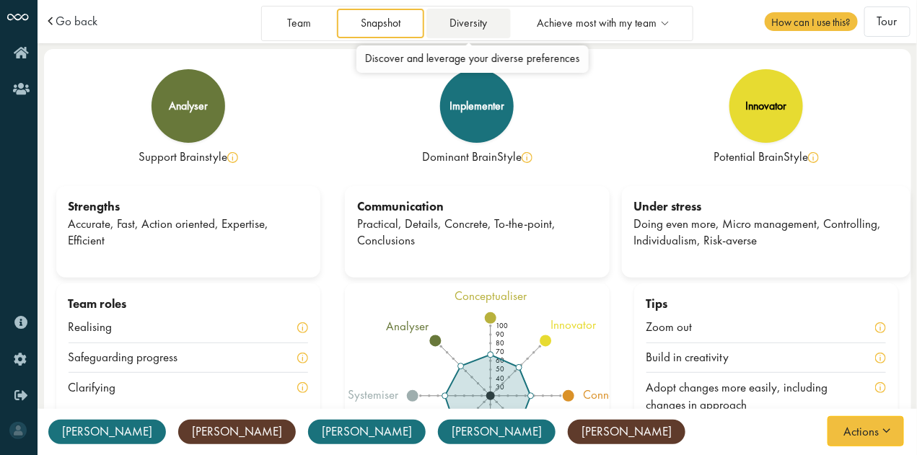
click at [465, 26] on link "Diversity" at bounding box center [468, 24] width 84 height 30
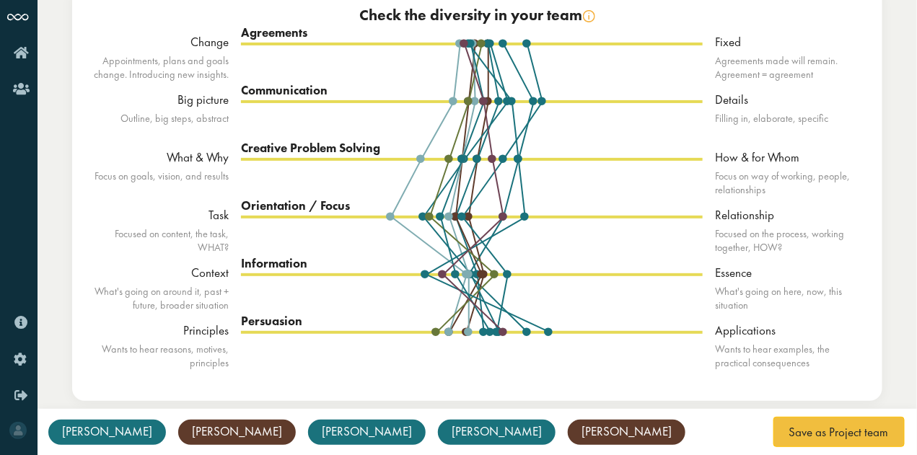
scroll to position [58, 0]
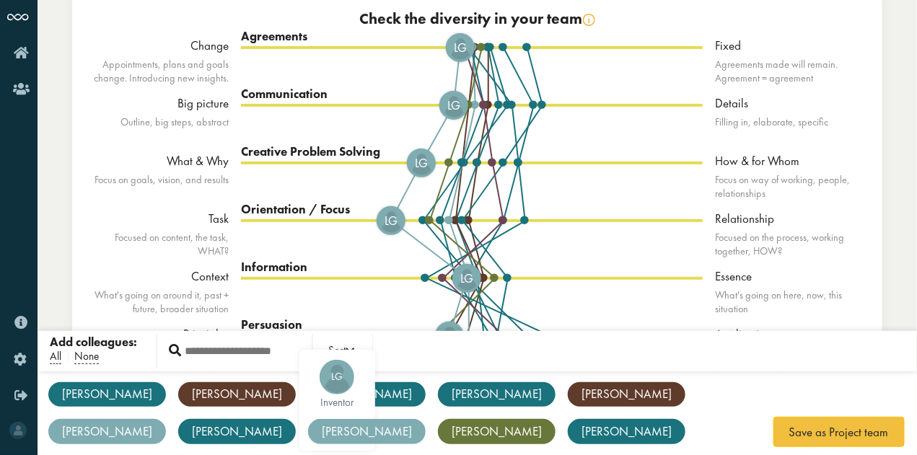
click at [425, 419] on div "[PERSON_NAME]" at bounding box center [367, 431] width 118 height 25
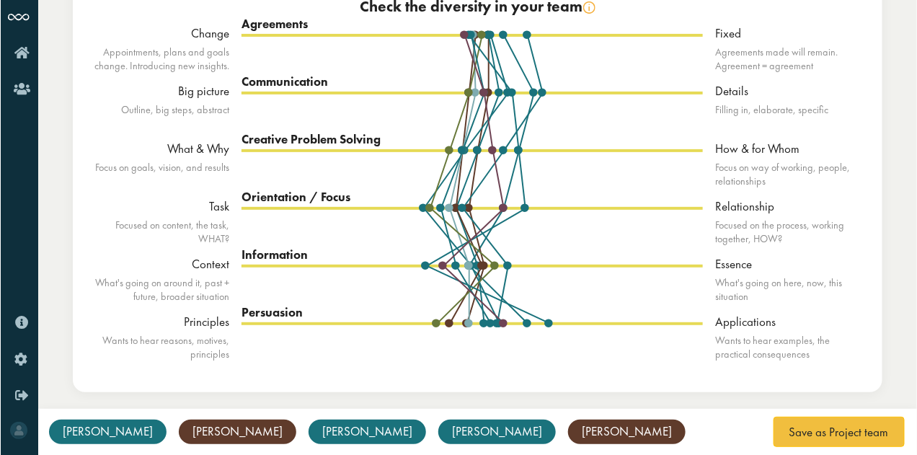
scroll to position [71, 0]
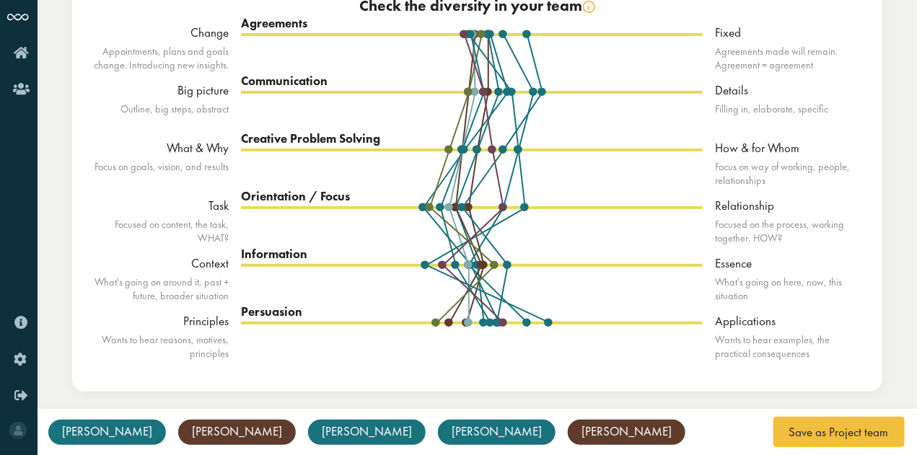
click at [399, 266] on div "Information Context Essence AS AP AK BG GE KM KL MW MD [GEOGRAPHIC_DATA]" at bounding box center [472, 293] width 462 height 58
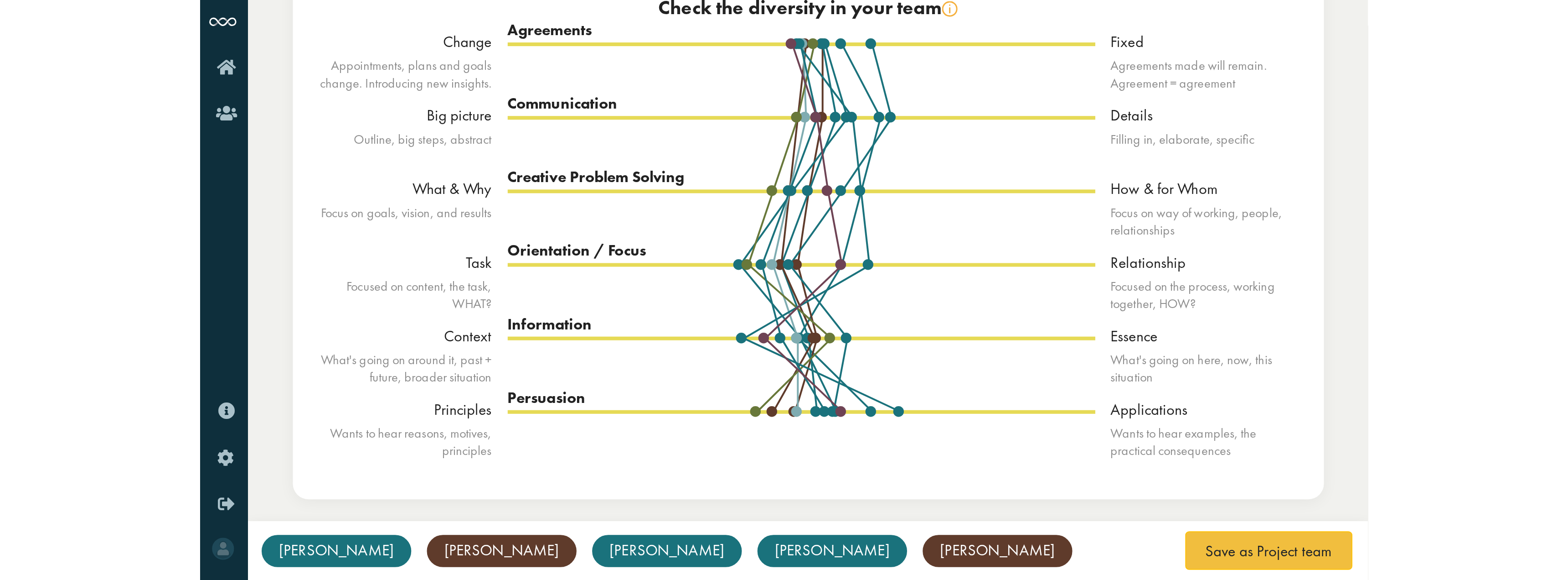
scroll to position [0, 0]
